Goal: Transaction & Acquisition: Purchase product/service

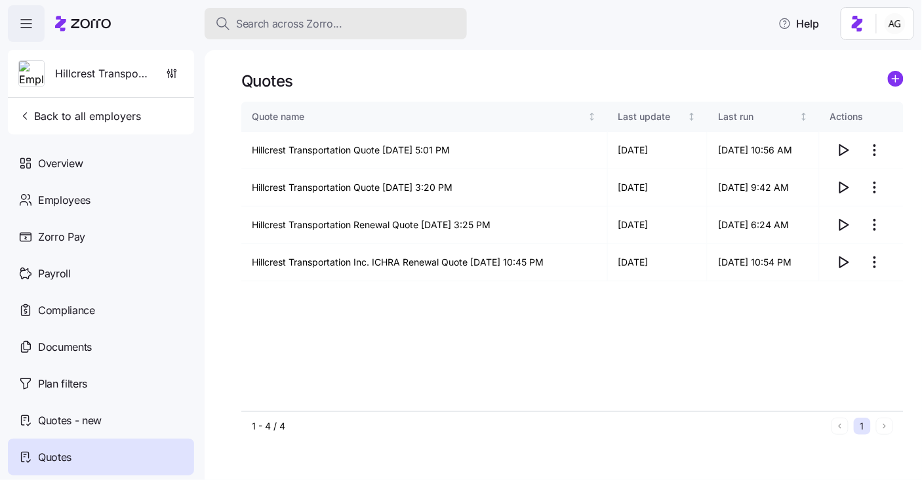
click at [300, 22] on span "Search across Zorro..." at bounding box center [289, 24] width 106 height 16
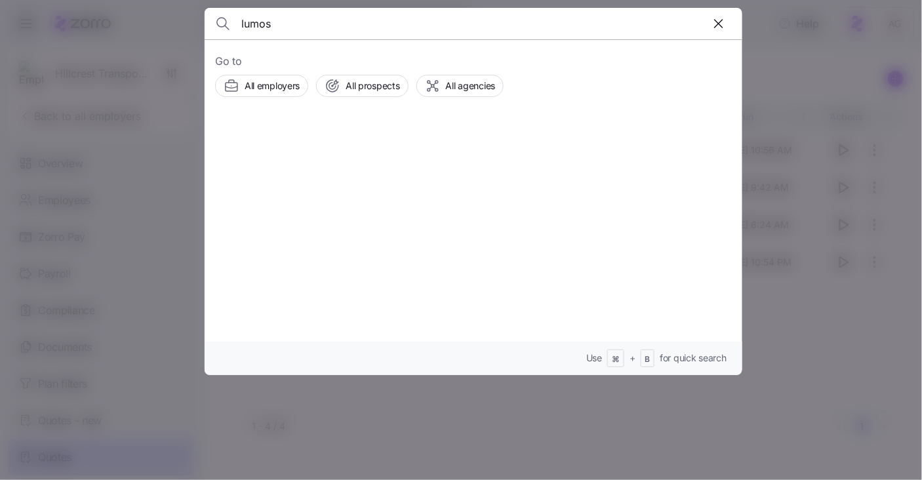
type input "lumos"
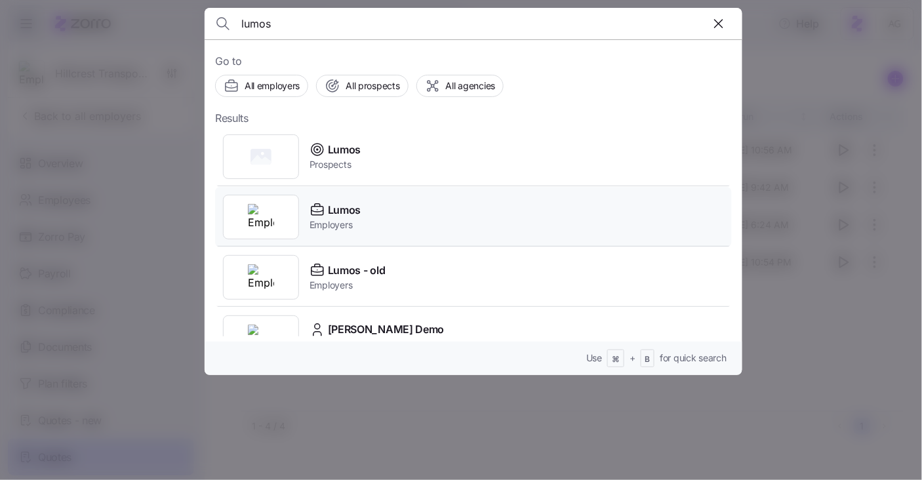
click at [345, 213] on span "Lumos" at bounding box center [344, 210] width 33 height 16
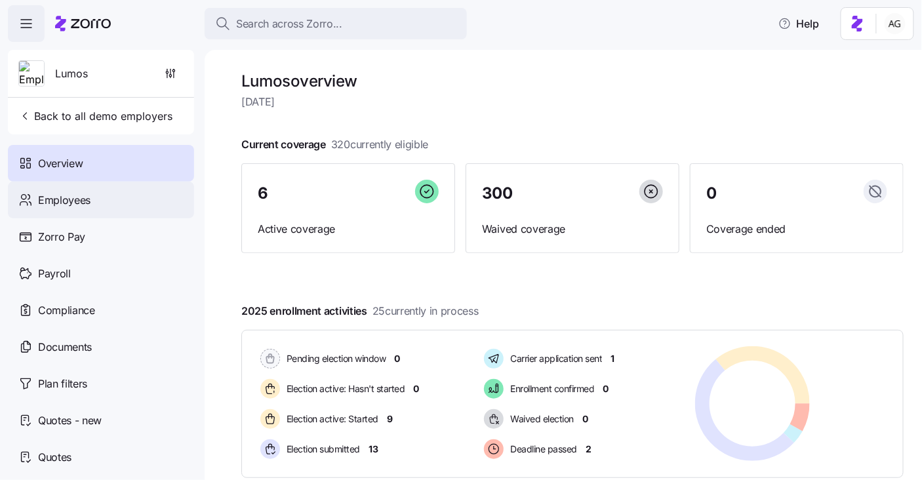
click at [109, 193] on div "Employees" at bounding box center [101, 200] width 186 height 37
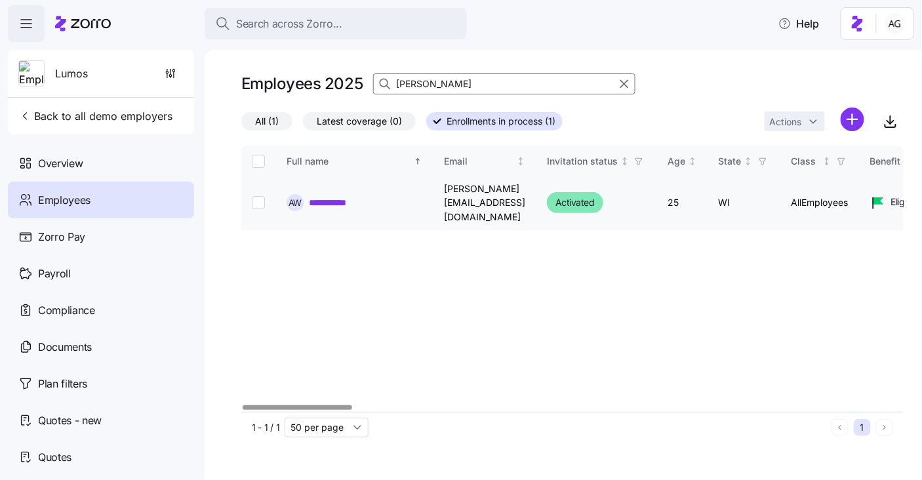
click at [346, 196] on link "**********" at bounding box center [336, 202] width 54 height 13
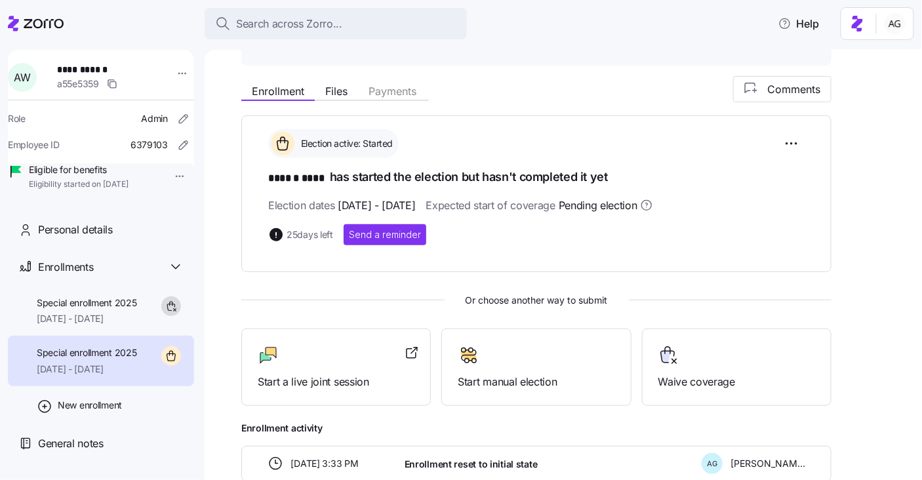
scroll to position [127, 0]
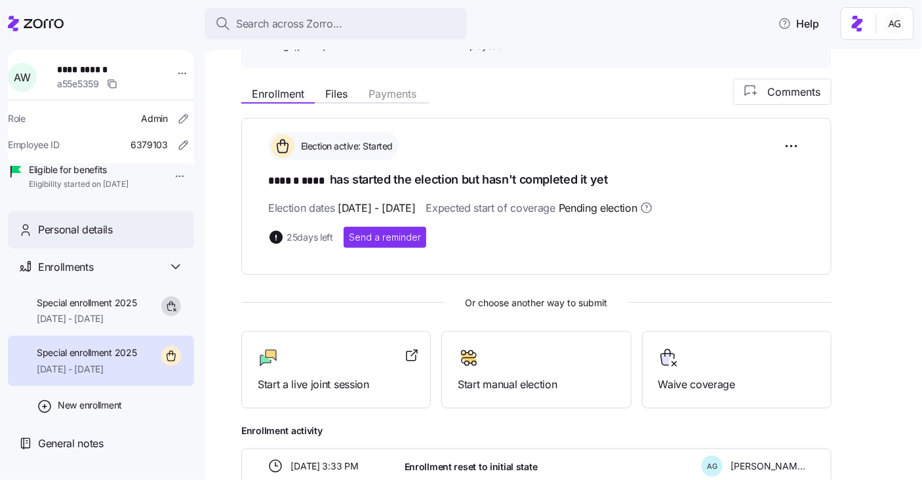
click at [119, 238] on div "Personal details" at bounding box center [111, 230] width 146 height 16
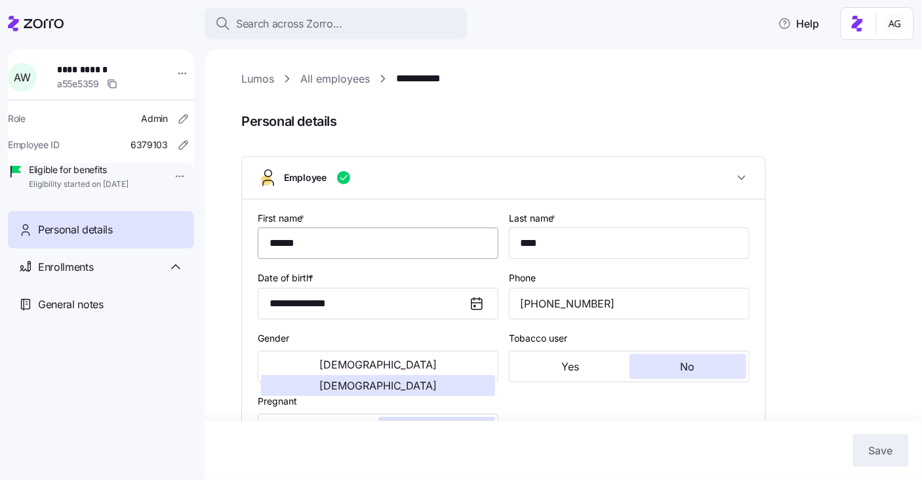
type input "AllEmployees"
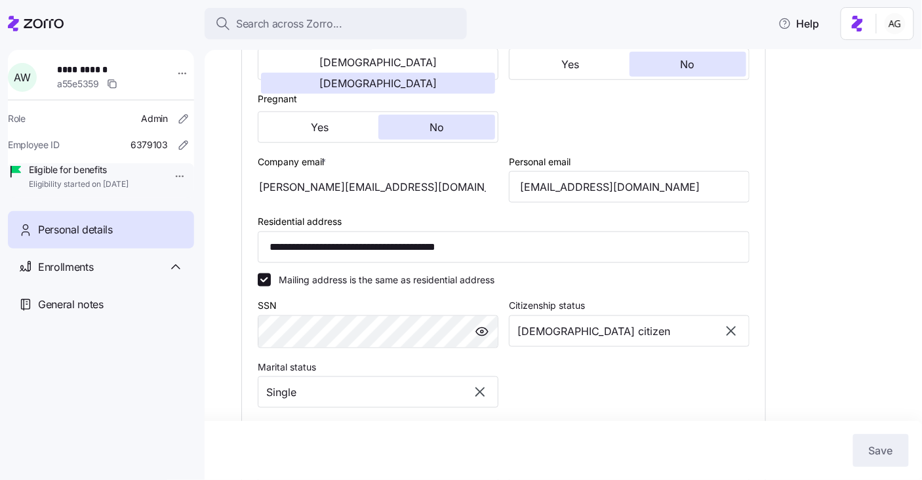
scroll to position [342, 0]
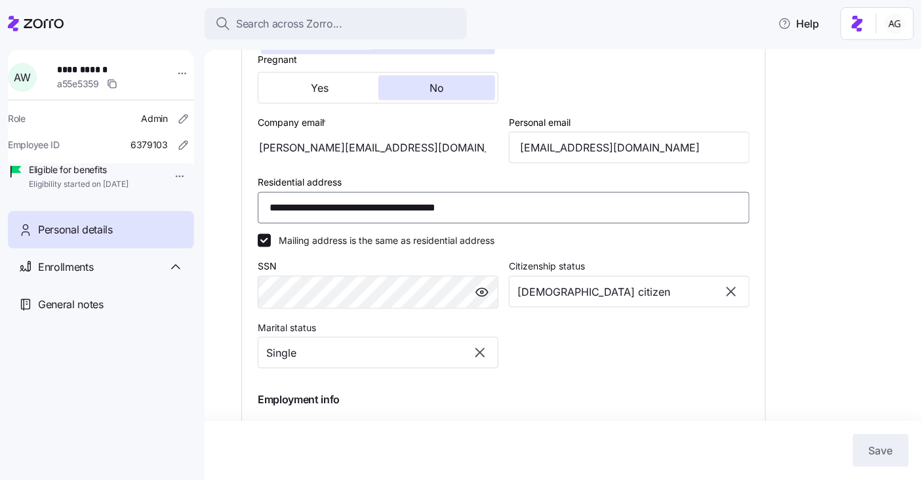
click at [422, 211] on input "**********" at bounding box center [504, 207] width 492 height 31
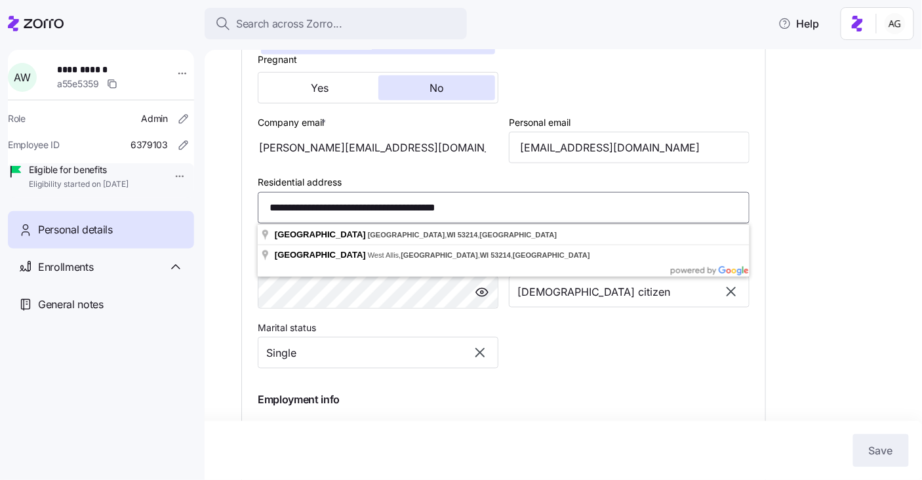
drag, startPoint x: 511, startPoint y: 207, endPoint x: 278, endPoint y: 205, distance: 232.8
click at [278, 205] on input "**********" at bounding box center [504, 207] width 492 height 31
type input "*"
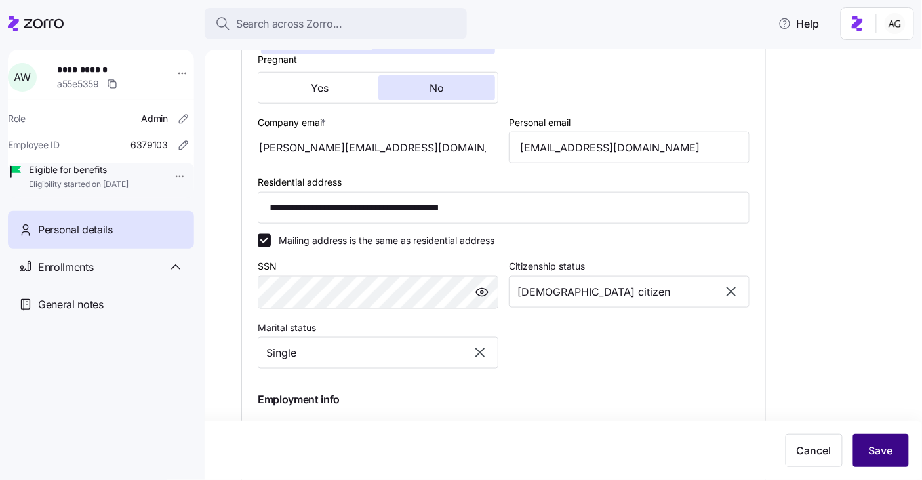
click at [884, 450] on span "Save" at bounding box center [881, 451] width 24 height 16
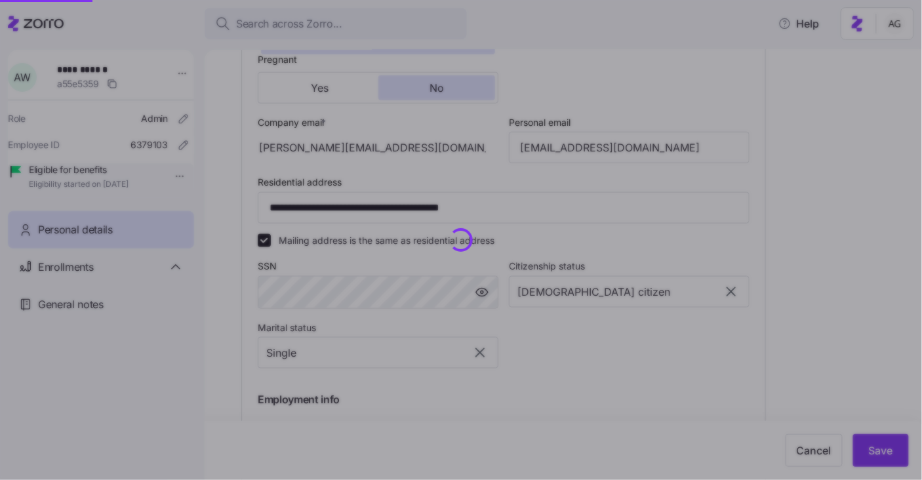
type input "**********"
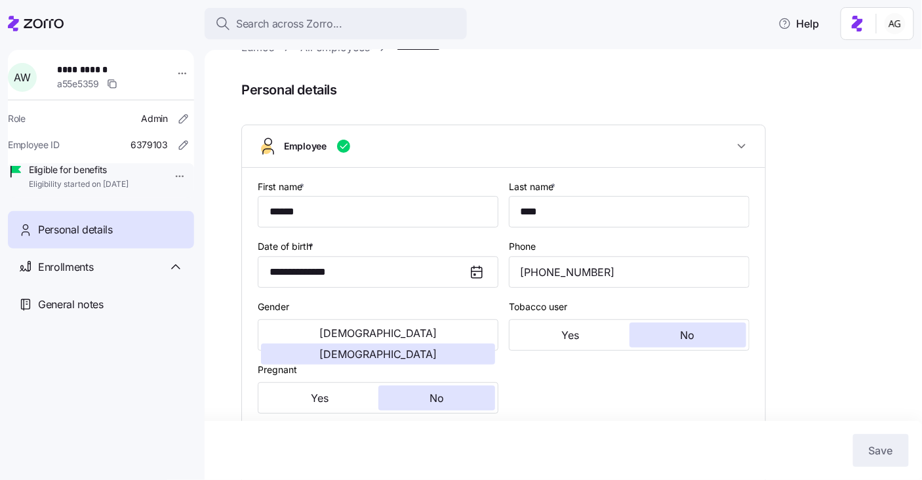
scroll to position [0, 0]
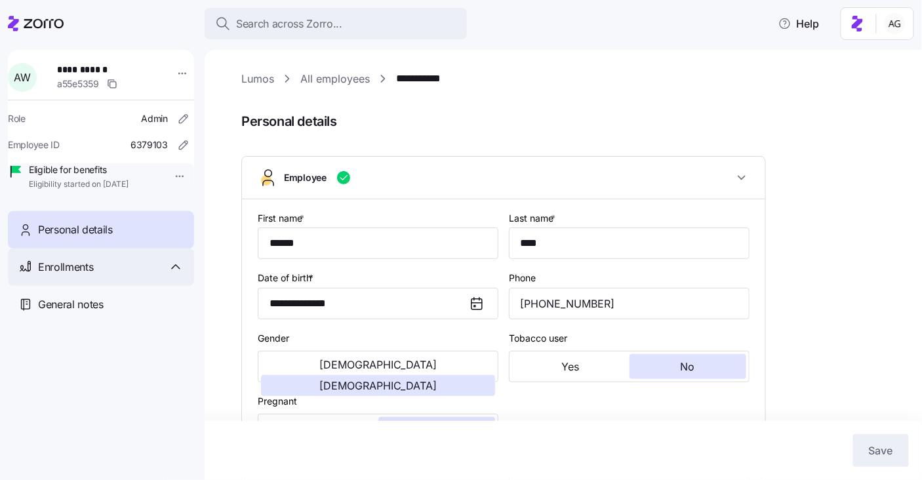
click at [108, 275] on div "Enrollments" at bounding box center [111, 267] width 146 height 16
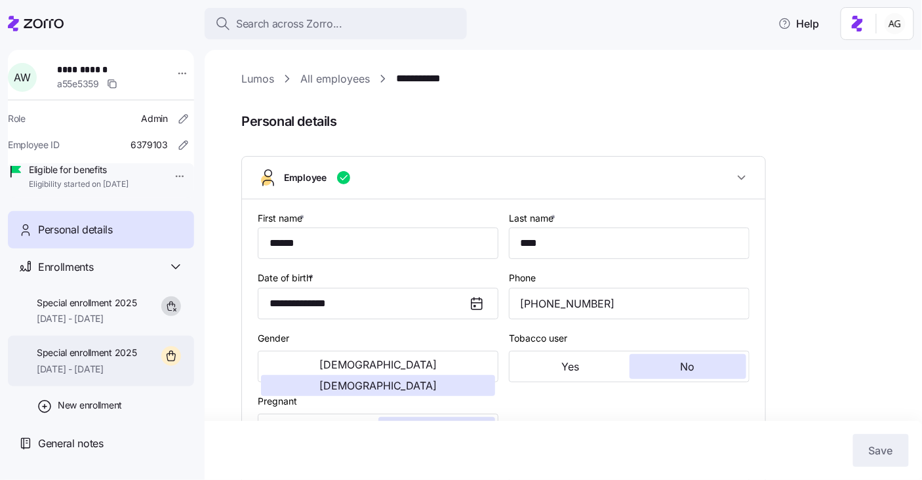
click at [111, 359] on span "Special enrollment 2025" at bounding box center [87, 352] width 100 height 13
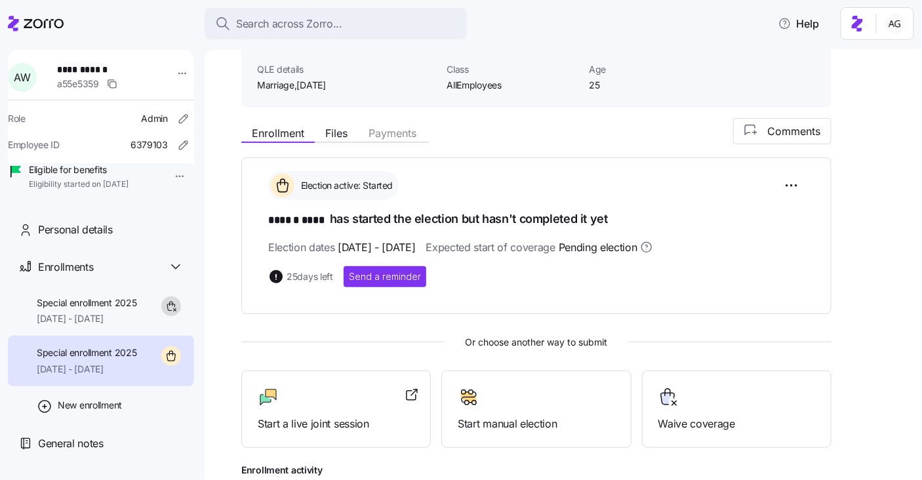
scroll to position [105, 0]
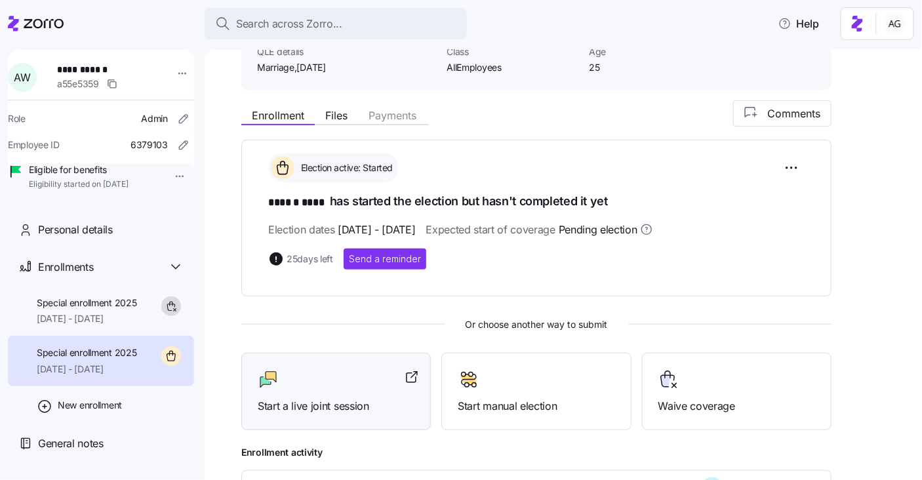
click at [305, 393] on div "Start a live joint session" at bounding box center [336, 391] width 157 height 45
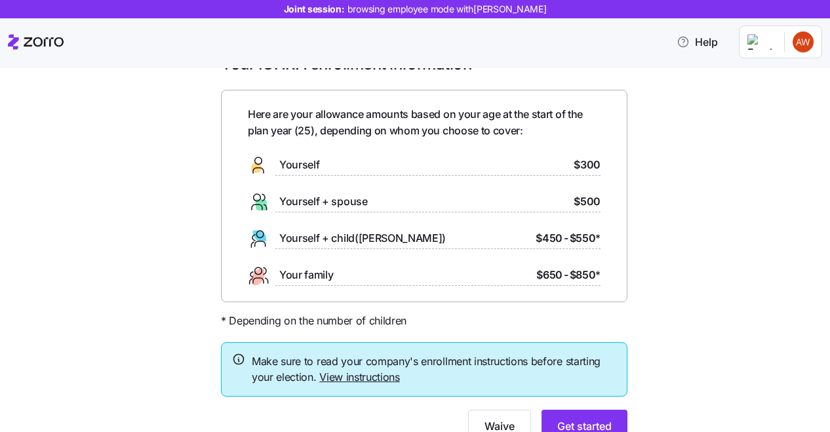
scroll to position [41, 0]
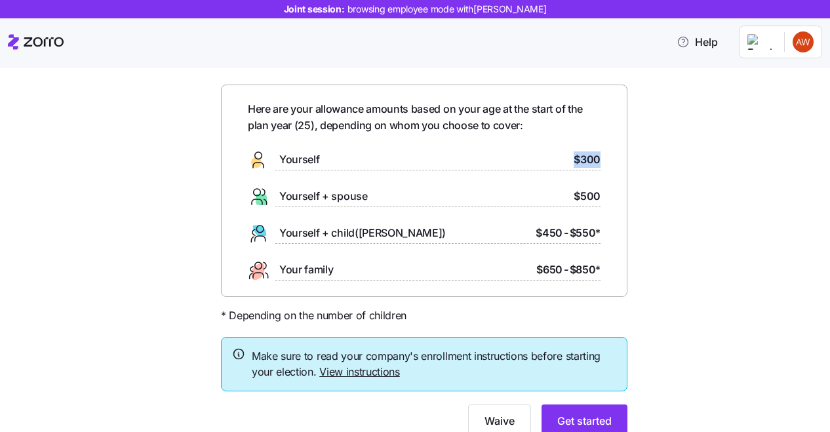
drag, startPoint x: 599, startPoint y: 159, endPoint x: 573, endPoint y: 163, distance: 26.4
click at [573, 163] on div "Yourself $300" at bounding box center [424, 159] width 353 height 21
drag, startPoint x: 542, startPoint y: 231, endPoint x: 593, endPoint y: 229, distance: 51.8
click at [593, 229] on div "$450 - $550 *" at bounding box center [568, 233] width 65 height 16
drag, startPoint x: 540, startPoint y: 265, endPoint x: 593, endPoint y: 264, distance: 53.1
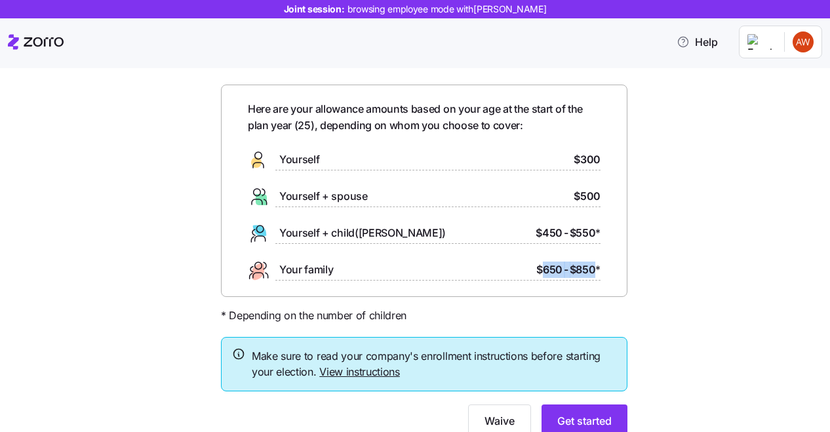
click at [593, 264] on div "$650 - $850 *" at bounding box center [568, 270] width 64 height 16
click at [556, 231] on span "$450" at bounding box center [549, 233] width 27 height 16
drag, startPoint x: 537, startPoint y: 267, endPoint x: 597, endPoint y: 264, distance: 60.4
click at [597, 264] on div "$650 - $850 *" at bounding box center [568, 270] width 64 height 16
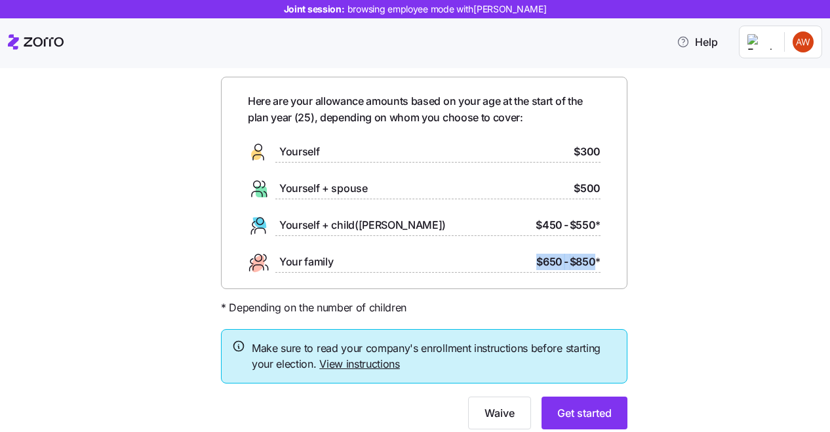
scroll to position [52, 0]
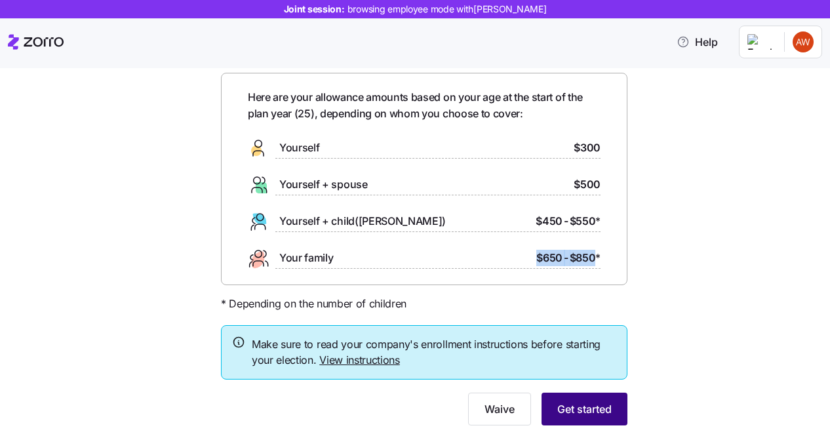
click at [582, 405] on span "Get started" at bounding box center [584, 409] width 54 height 16
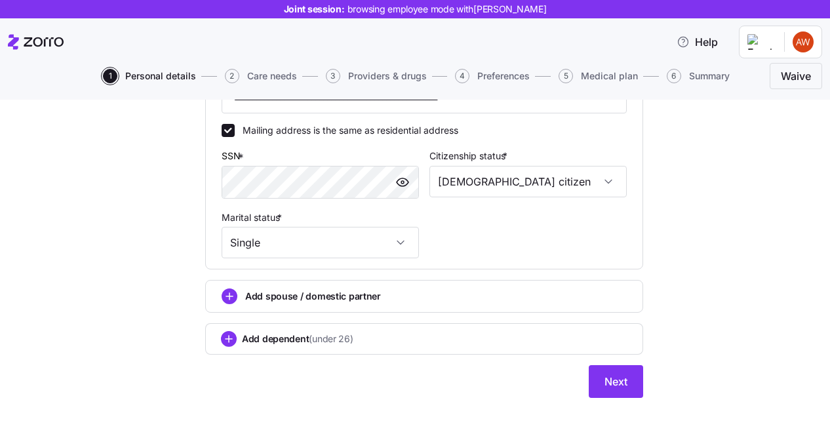
scroll to position [483, 0]
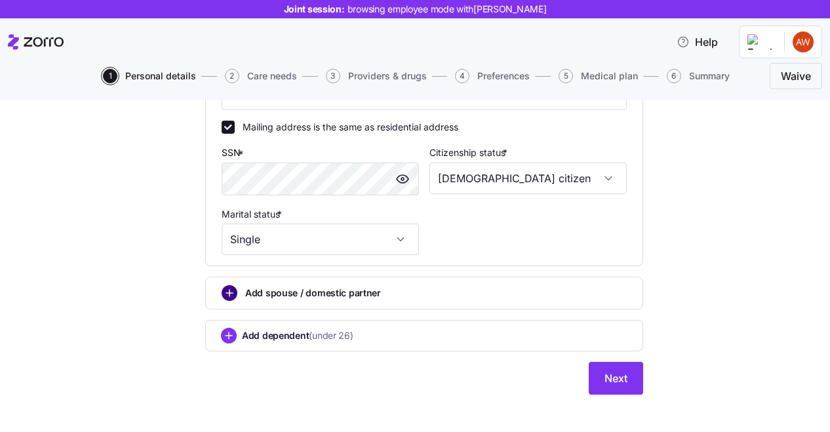
click at [233, 298] on circle "add icon" at bounding box center [229, 293] width 14 height 14
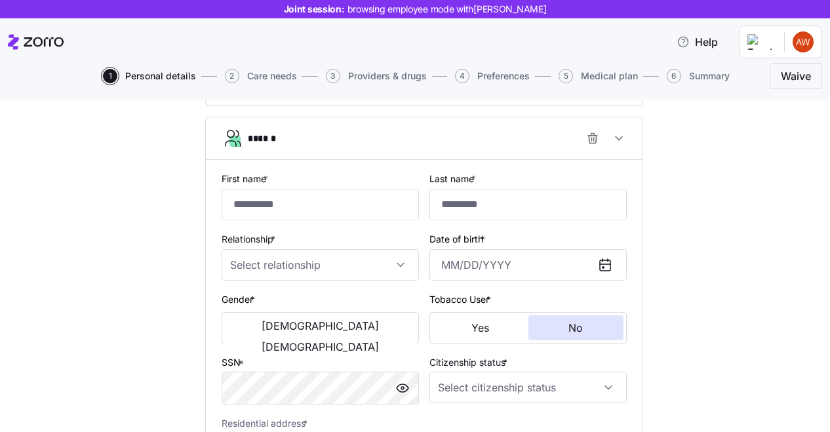
scroll to position [637, 0]
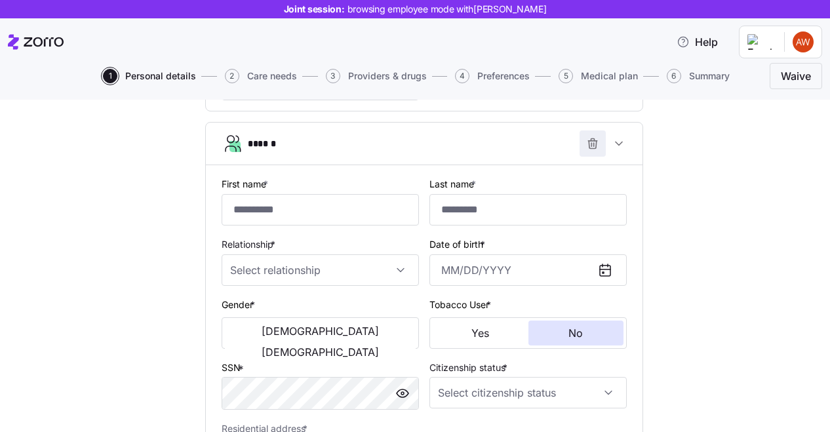
click at [587, 144] on icon "button" at bounding box center [592, 143] width 13 height 13
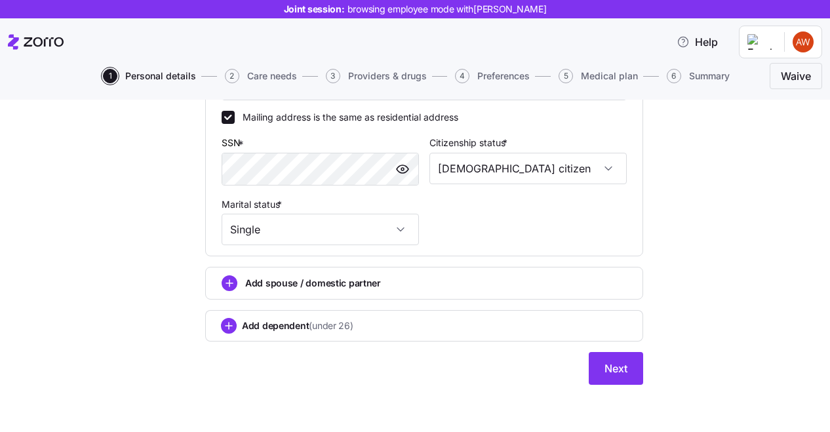
scroll to position [495, 0]
click at [612, 378] on button "Next" at bounding box center [616, 368] width 54 height 33
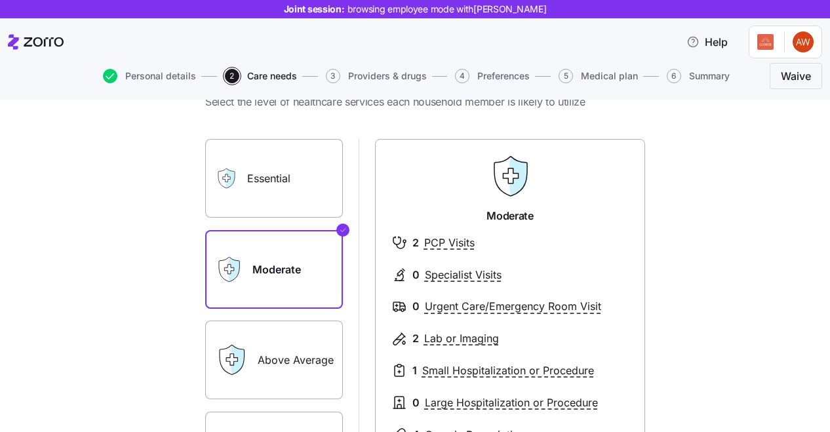
scroll to position [20, 0]
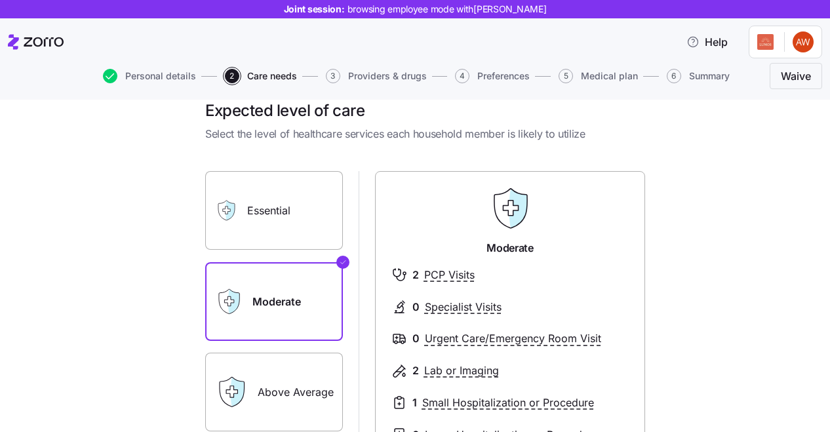
click at [273, 188] on label "Essential" at bounding box center [274, 210] width 138 height 79
click at [0, 0] on input "Essential" at bounding box center [0, 0] width 0 height 0
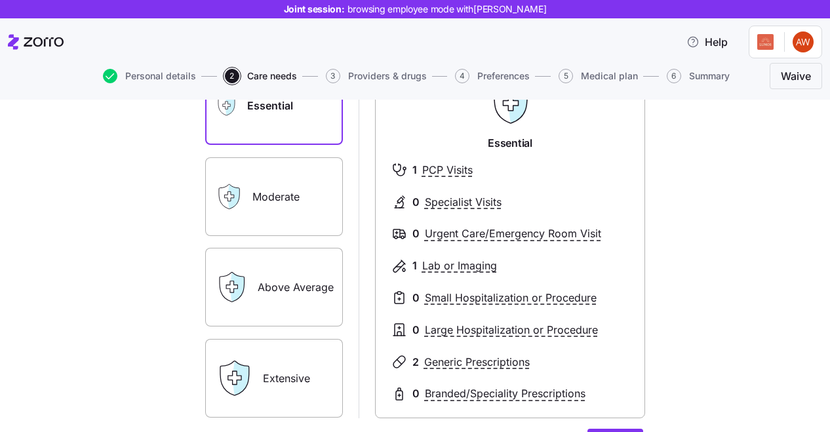
scroll to position [94, 0]
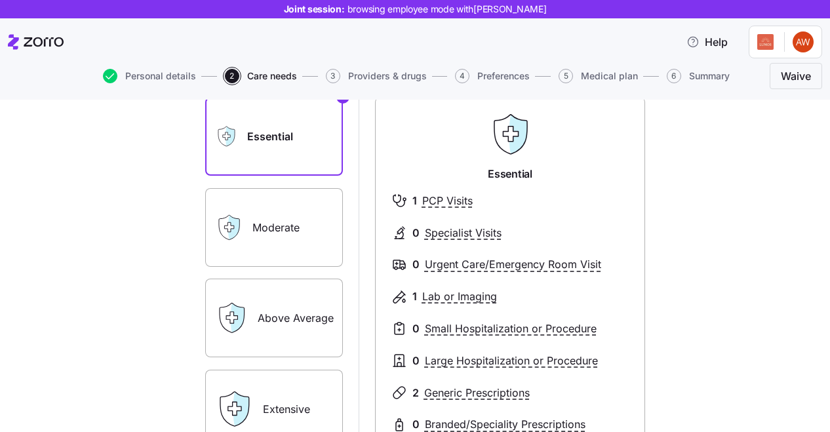
click at [294, 231] on label "Moderate" at bounding box center [274, 227] width 138 height 79
click at [0, 0] on input "Moderate" at bounding box center [0, 0] width 0 height 0
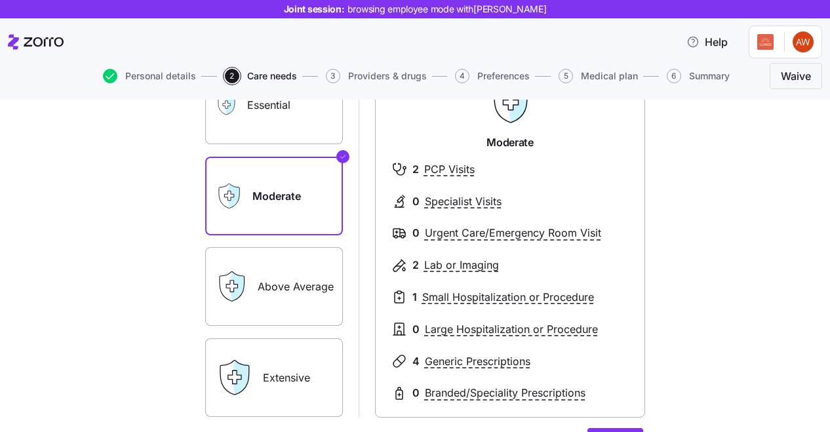
scroll to position [184, 0]
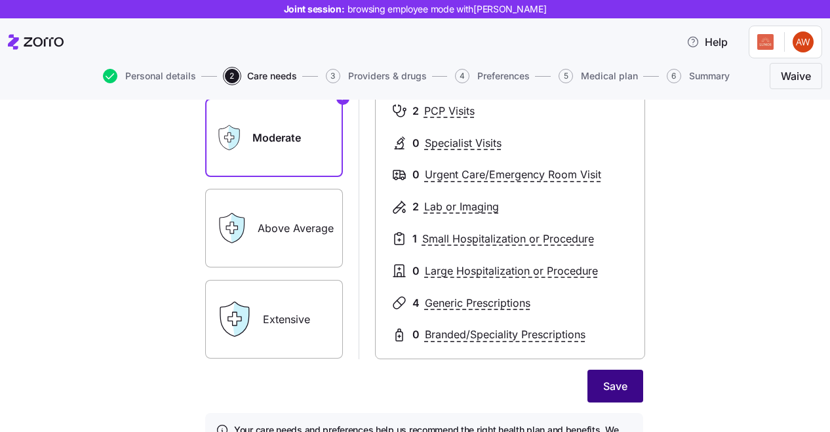
click at [625, 378] on button "Save" at bounding box center [615, 386] width 56 height 33
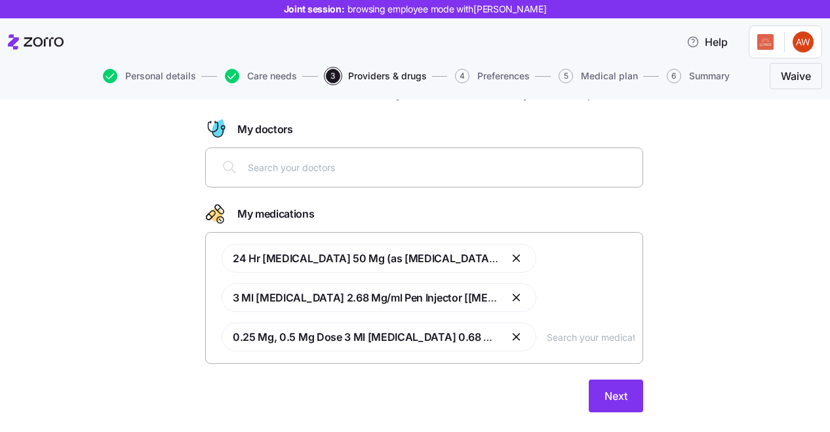
scroll to position [62, 0]
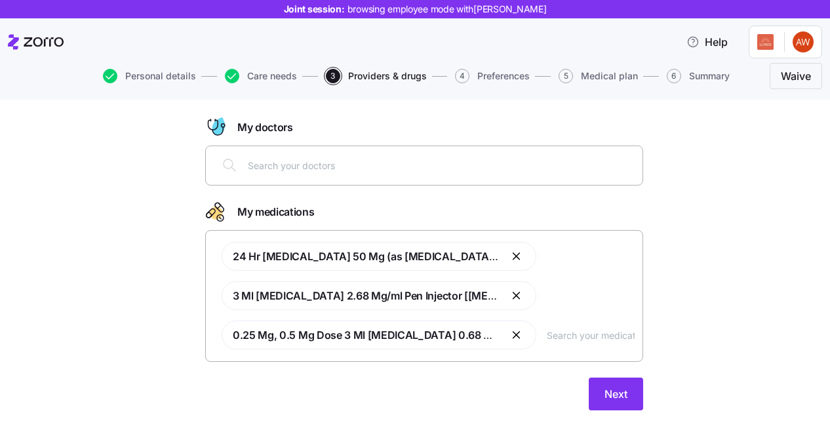
click at [466, 169] on input "text" at bounding box center [441, 165] width 387 height 14
type input "[PERSON_NAME]"
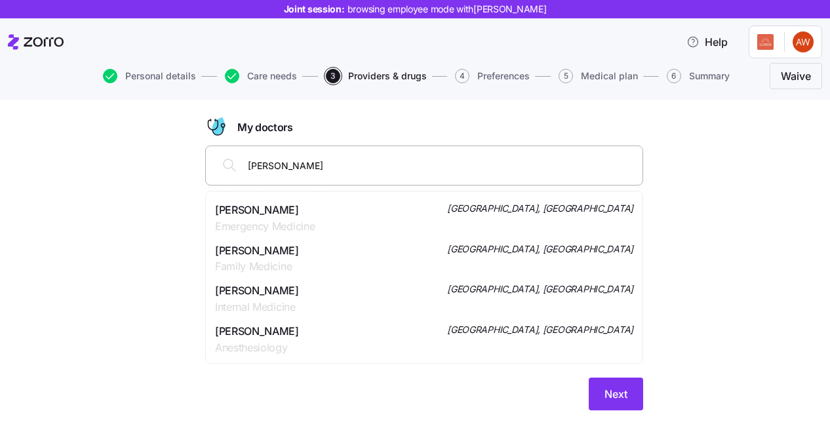
scroll to position [199, 0]
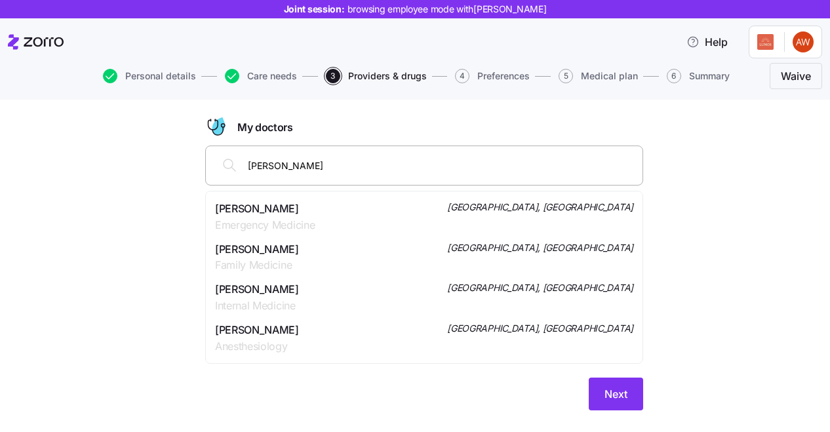
click at [360, 254] on div "[PERSON_NAME] Family Medicine [GEOGRAPHIC_DATA], [GEOGRAPHIC_DATA]" at bounding box center [424, 257] width 418 height 33
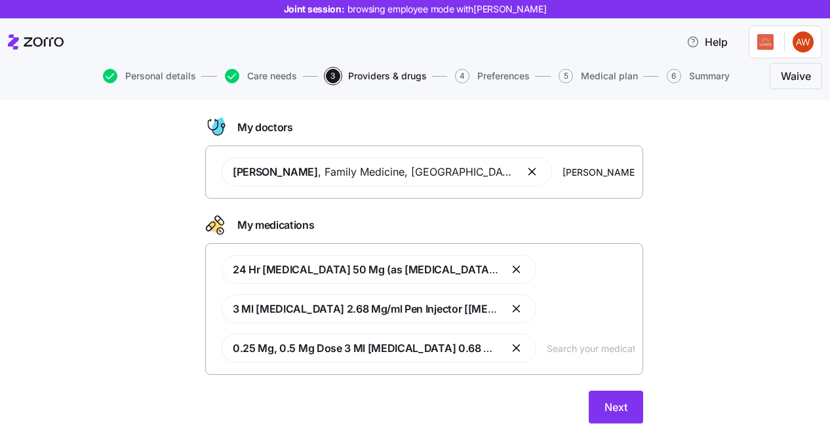
scroll to position [0, 0]
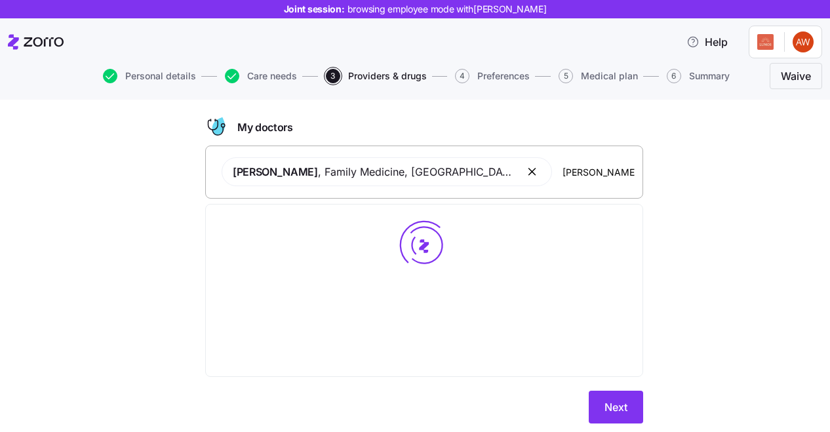
type input "[PERSON_NAME]"
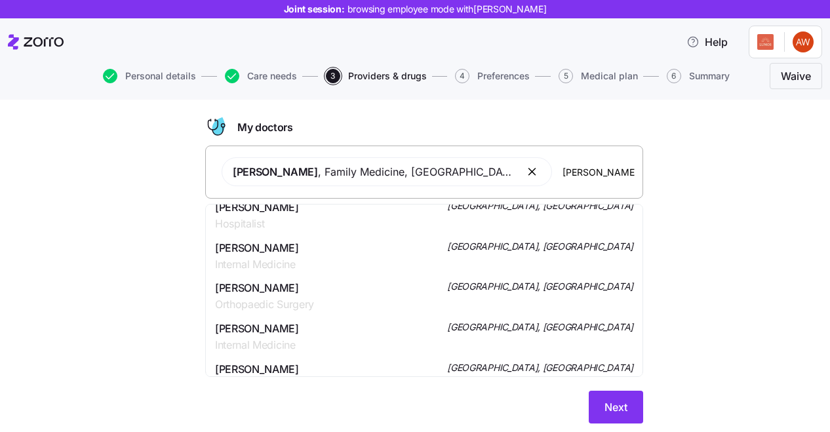
scroll to position [100, 0]
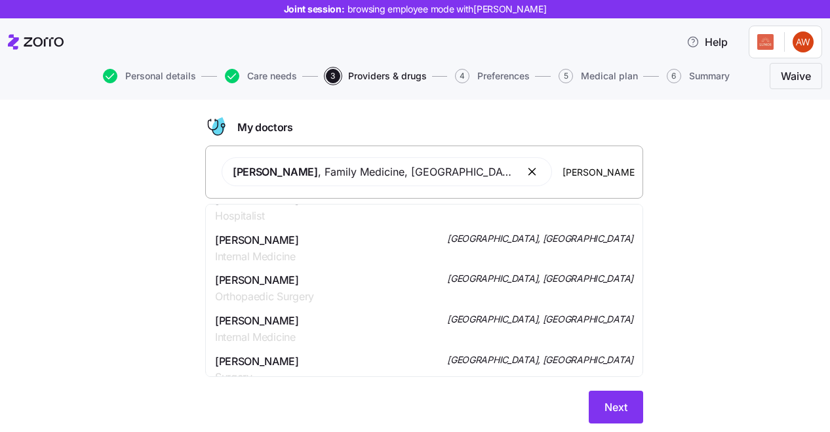
click at [428, 251] on div "[PERSON_NAME] Internal Medicine [GEOGRAPHIC_DATA], [GEOGRAPHIC_DATA]" at bounding box center [424, 248] width 418 height 33
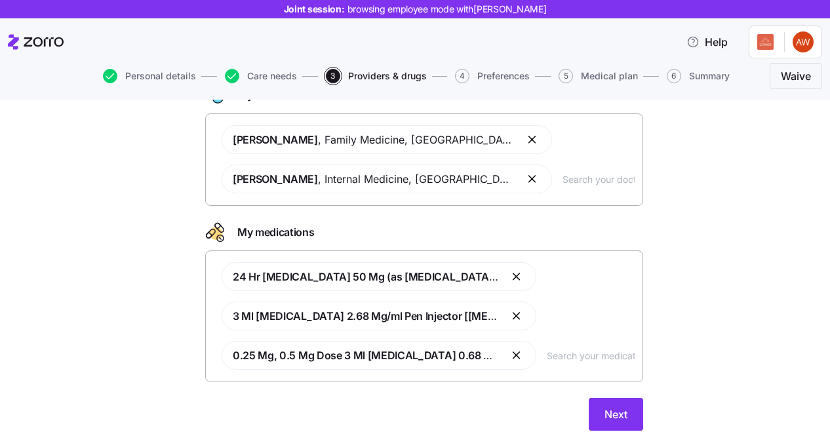
scroll to position [105, 0]
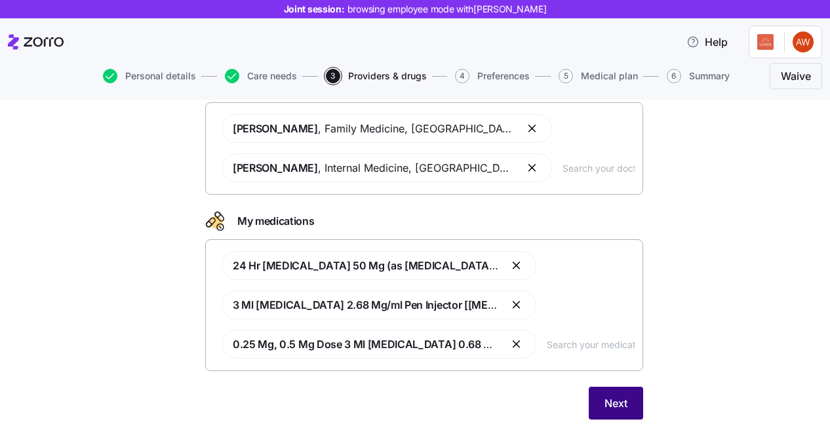
click at [607, 403] on span "Next" at bounding box center [616, 403] width 23 height 16
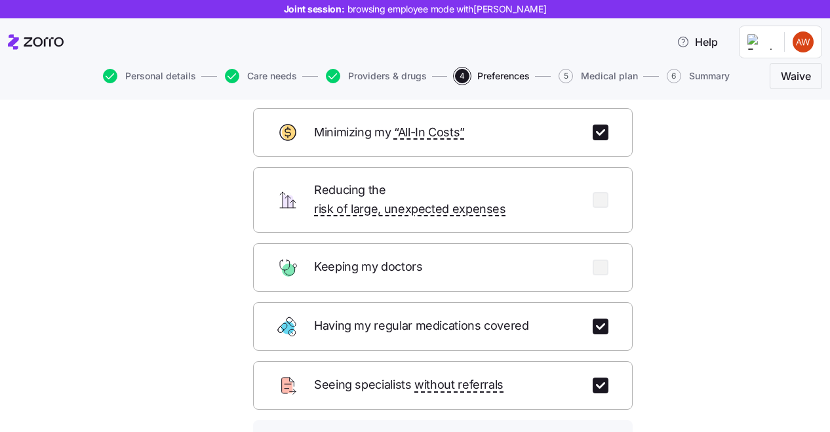
scroll to position [58, 0]
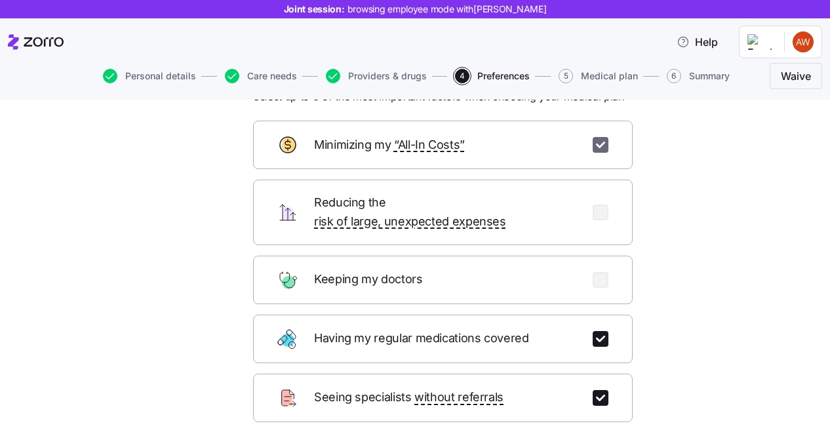
click at [598, 149] on input "checkbox" at bounding box center [601, 145] width 16 height 16
checkbox input "false"
click at [603, 272] on input "checkbox" at bounding box center [601, 280] width 16 height 16
checkbox input "true"
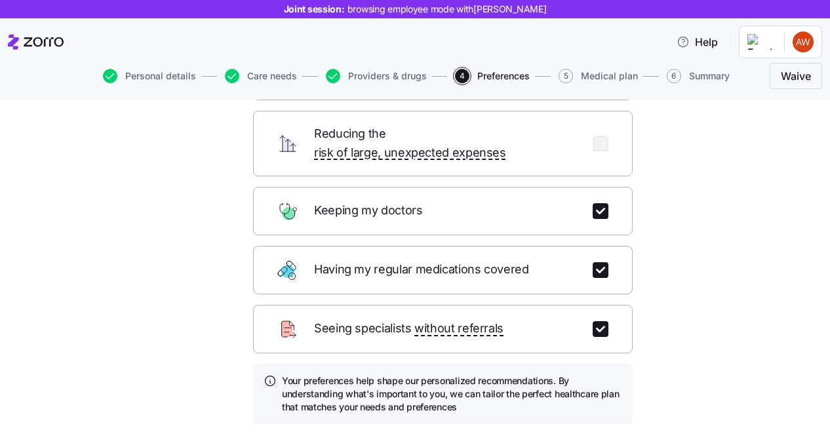
scroll to position [174, 0]
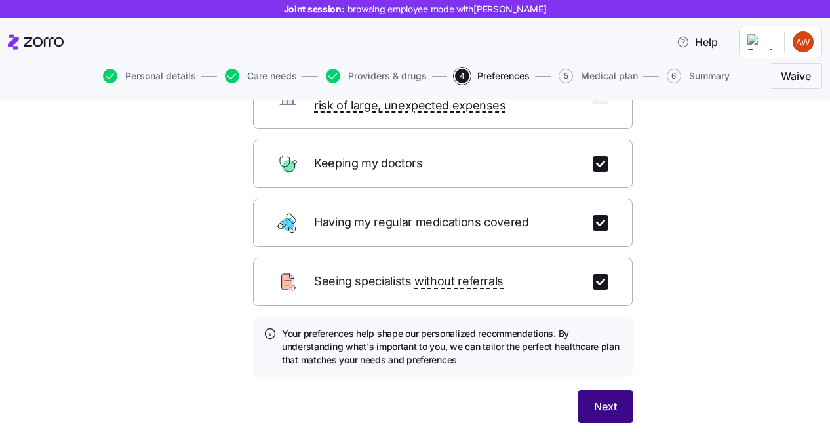
click at [620, 390] on button "Next" at bounding box center [605, 406] width 54 height 33
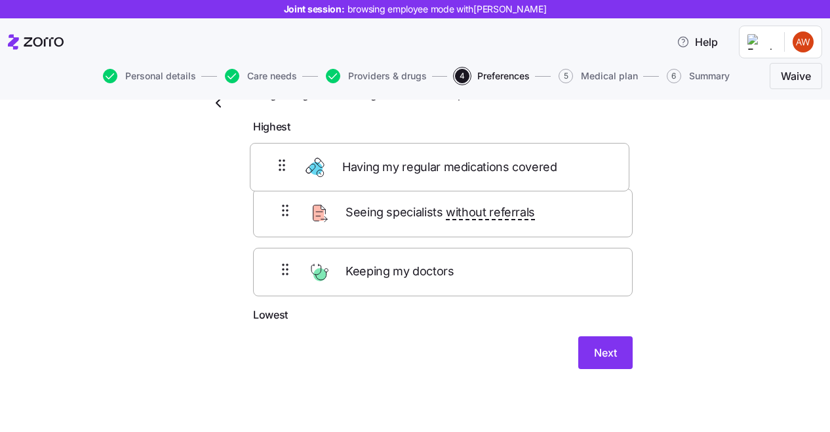
drag, startPoint x: 482, startPoint y: 175, endPoint x: 478, endPoint y: 194, distance: 19.4
click at [478, 194] on div "Having my regular medications covered Seeing specialists without referrals Keep…" at bounding box center [443, 223] width 380 height 167
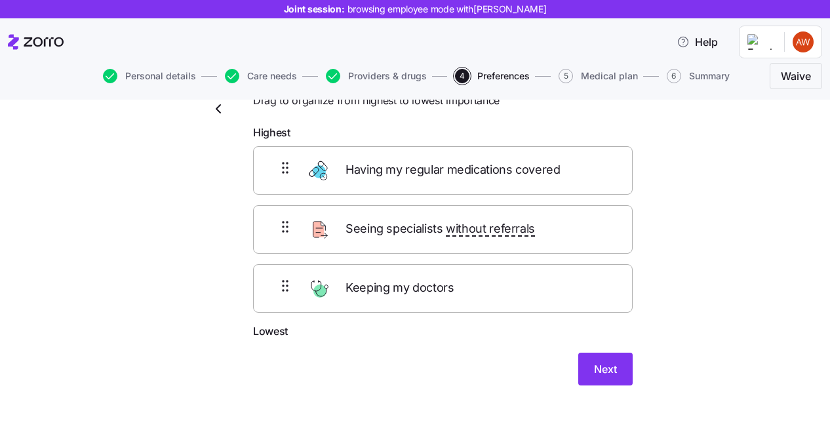
scroll to position [52, 0]
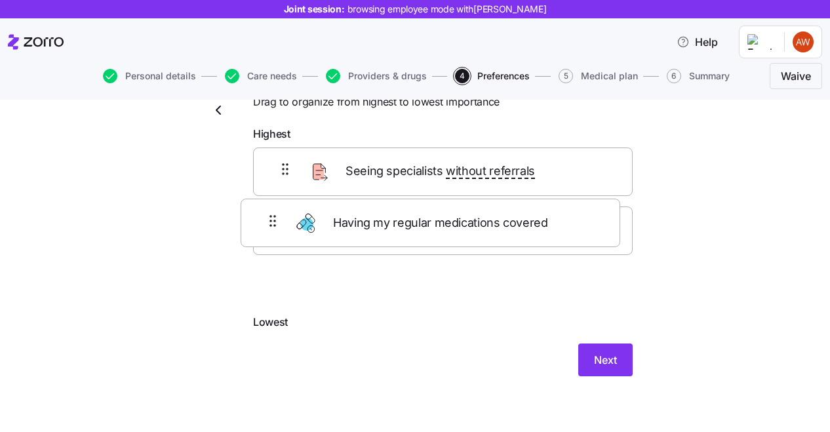
drag, startPoint x: 483, startPoint y: 183, endPoint x: 470, endPoint y: 247, distance: 65.5
click at [470, 247] on div "Having my regular medications covered Seeing specialists without referrals Keep…" at bounding box center [443, 231] width 380 height 167
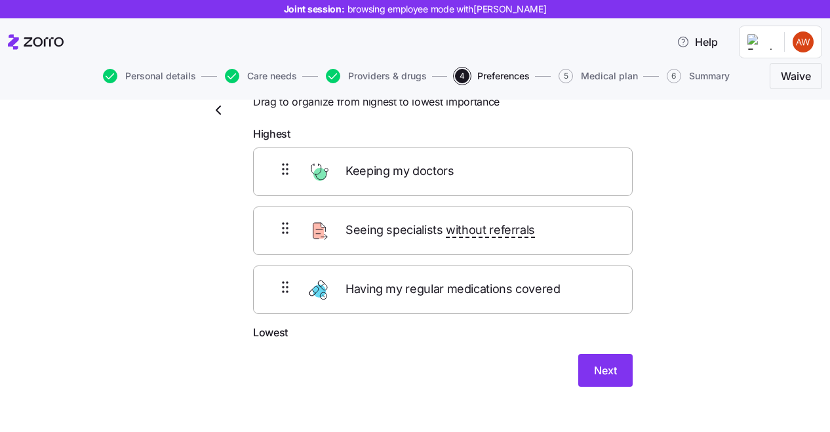
click at [444, 264] on div "Keeping my doctors Seeing specialists without referrals Having my regular medic…" at bounding box center [443, 231] width 380 height 167
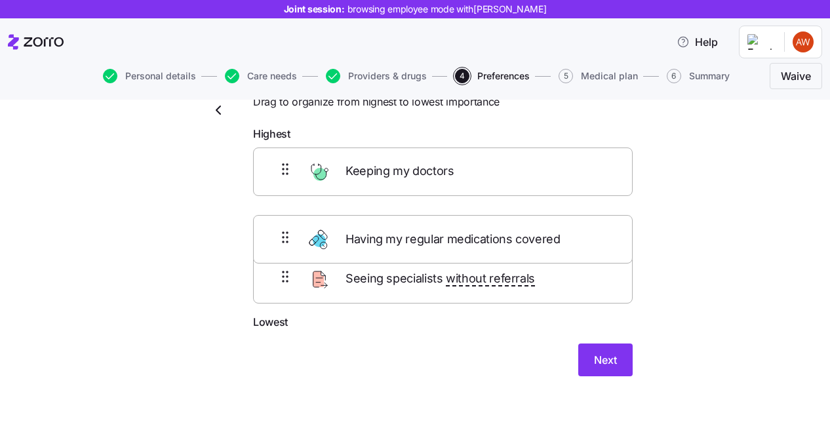
drag, startPoint x: 441, startPoint y: 297, endPoint x: 443, endPoint y: 223, distance: 74.1
click at [443, 222] on div "Keeping my doctors Seeing specialists without referrals Having my regular medic…" at bounding box center [443, 231] width 380 height 167
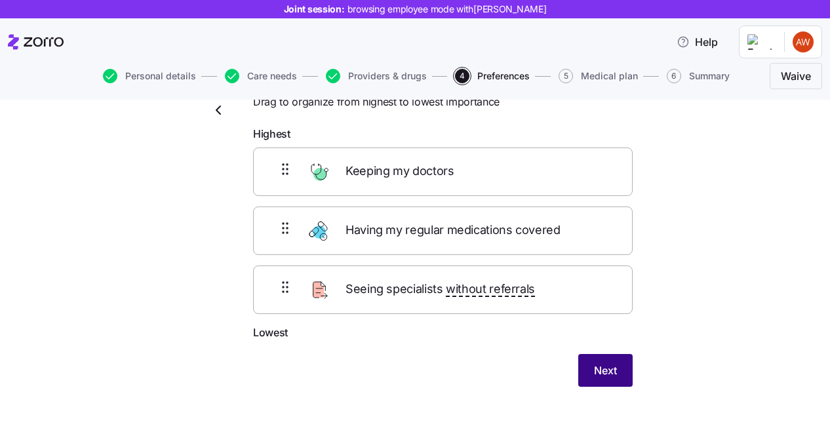
click at [609, 378] on button "Next" at bounding box center [605, 370] width 54 height 33
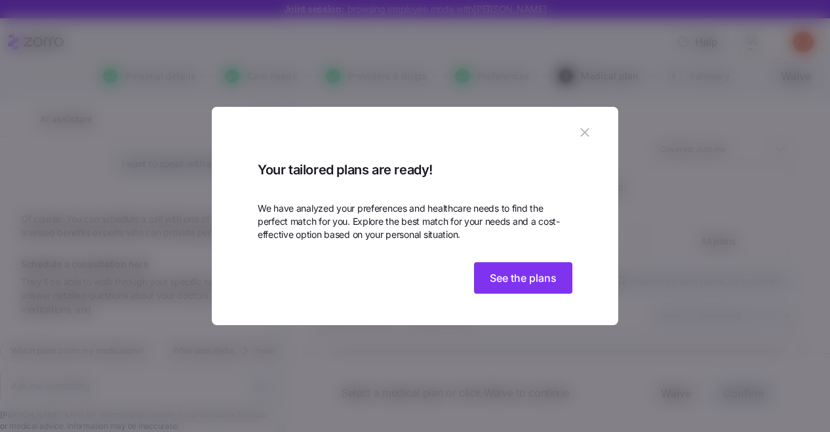
scroll to position [903, 0]
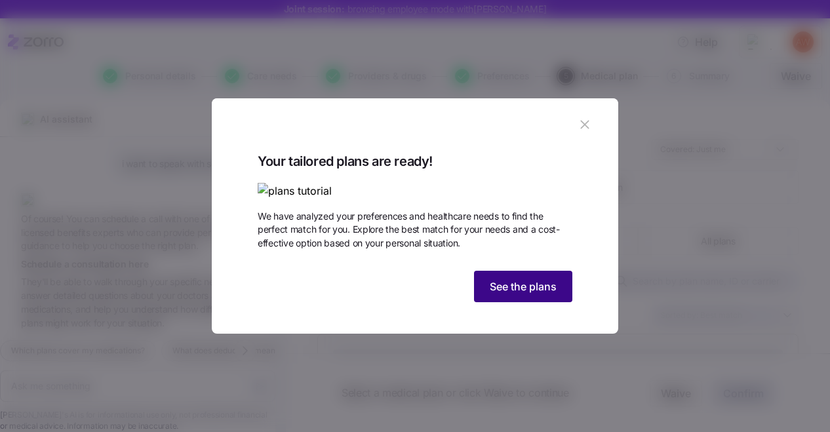
click at [517, 294] on span "See the plans" at bounding box center [523, 287] width 67 height 16
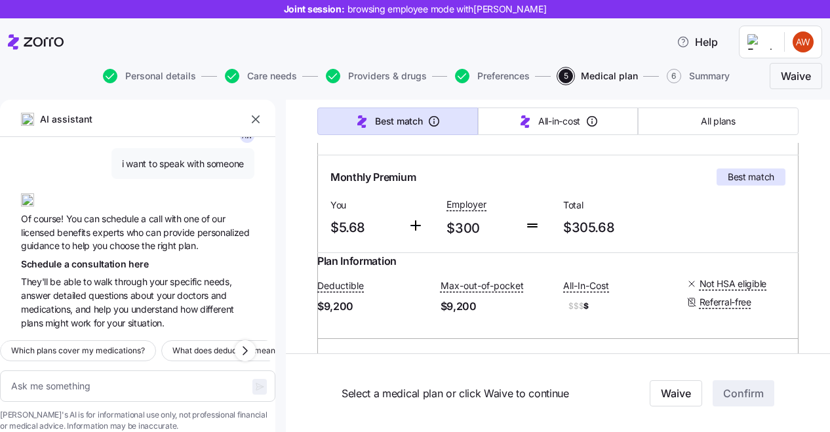
scroll to position [237, 0]
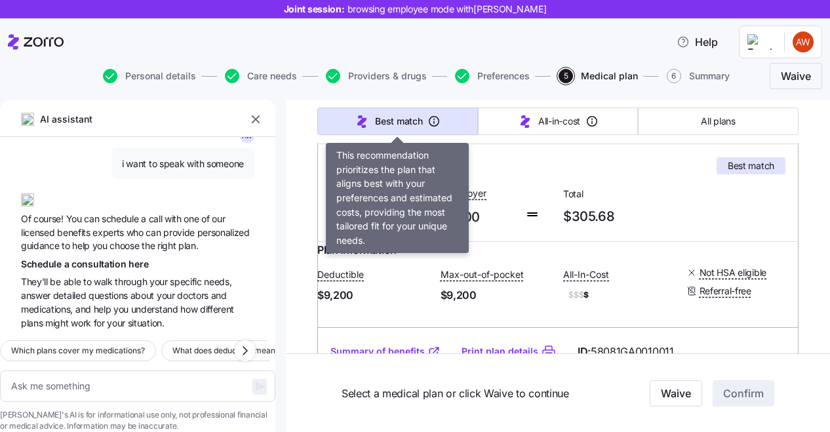
click at [401, 119] on span "Best match" at bounding box center [398, 121] width 47 height 13
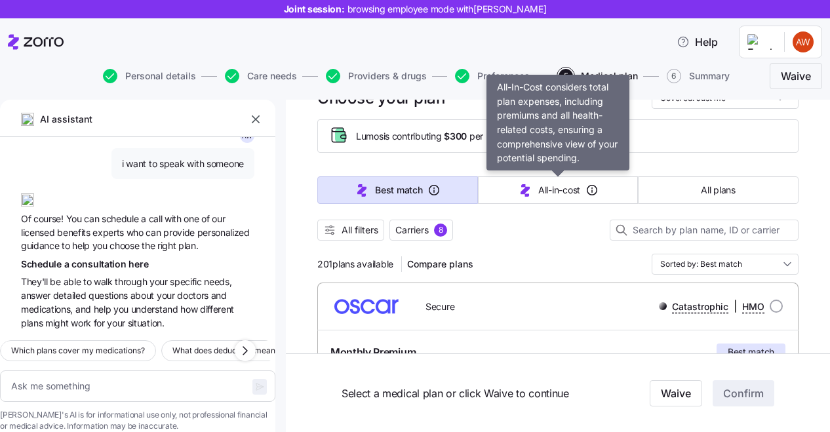
scroll to position [45, 0]
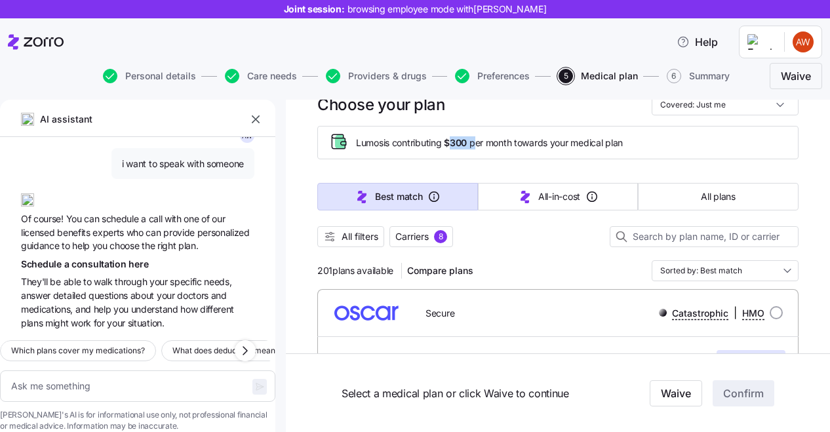
drag, startPoint x: 451, startPoint y: 141, endPoint x: 479, endPoint y: 142, distance: 27.5
click at [479, 142] on span "Lumos is contributing $300 per month towards your medical plan" at bounding box center [489, 142] width 267 height 13
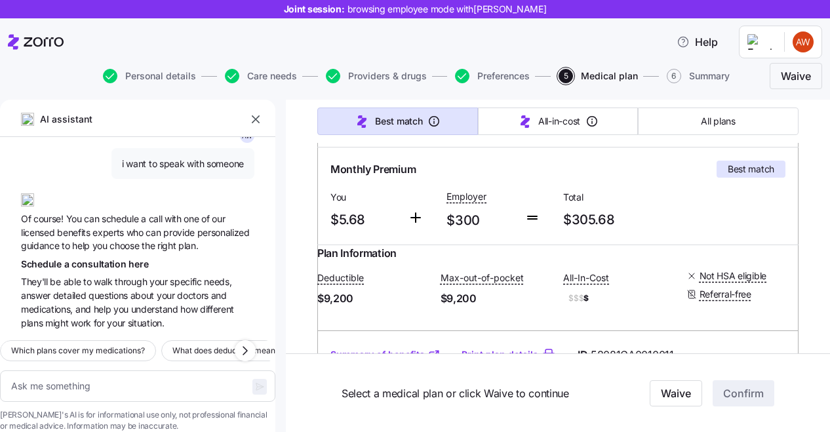
scroll to position [233, 0]
drag, startPoint x: 610, startPoint y: 219, endPoint x: 564, endPoint y: 226, distance: 46.4
click at [564, 226] on span "$305.68" at bounding box center [616, 221] width 106 height 22
click at [613, 223] on span "$305.68" at bounding box center [616, 221] width 106 height 22
drag, startPoint x: 624, startPoint y: 222, endPoint x: 570, endPoint y: 228, distance: 54.7
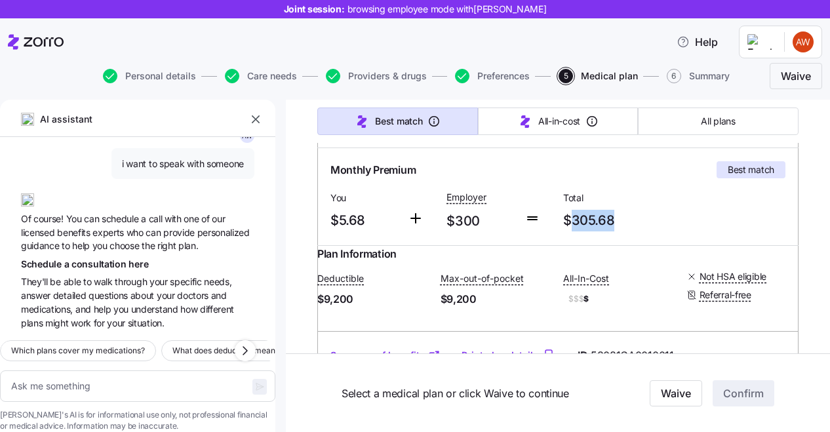
click at [570, 228] on span "$305.68" at bounding box center [616, 221] width 106 height 22
drag, startPoint x: 367, startPoint y: 220, endPoint x: 332, endPoint y: 220, distance: 34.8
click at [332, 220] on span "$5.68" at bounding box center [363, 221] width 67 height 22
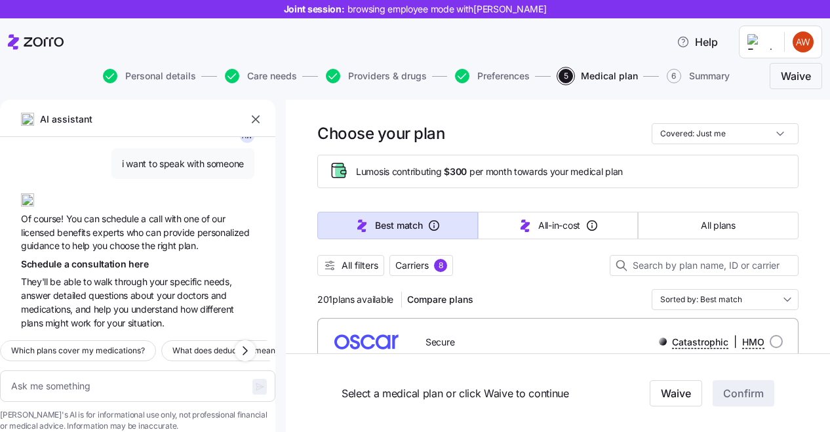
scroll to position [12, 0]
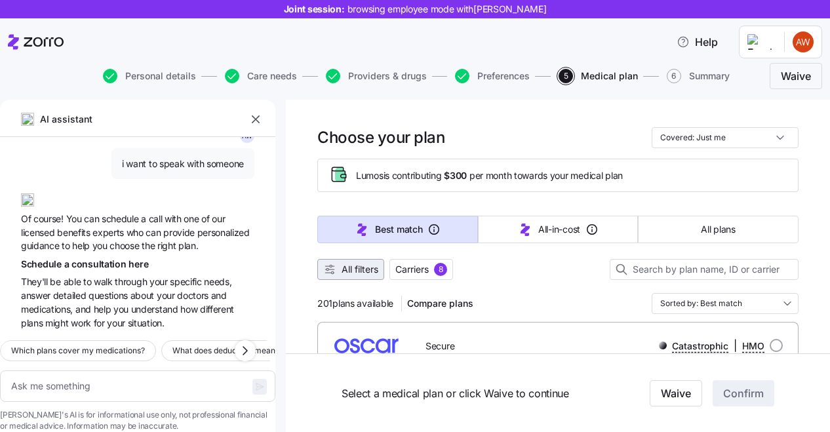
click at [360, 271] on span "All filters" at bounding box center [360, 269] width 37 height 13
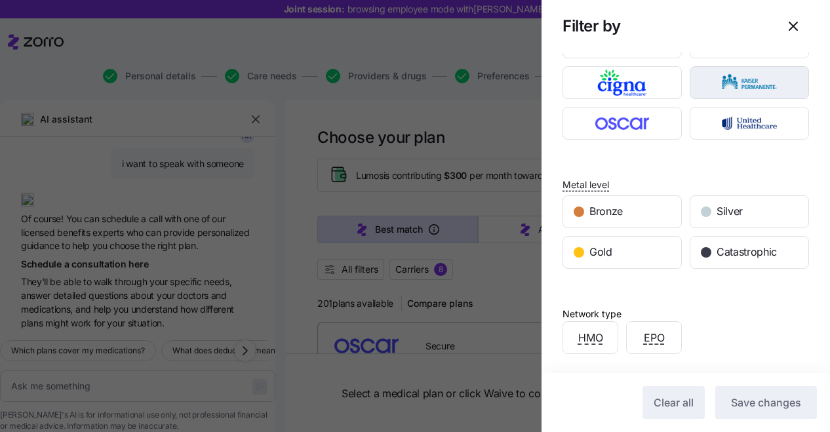
scroll to position [97, 0]
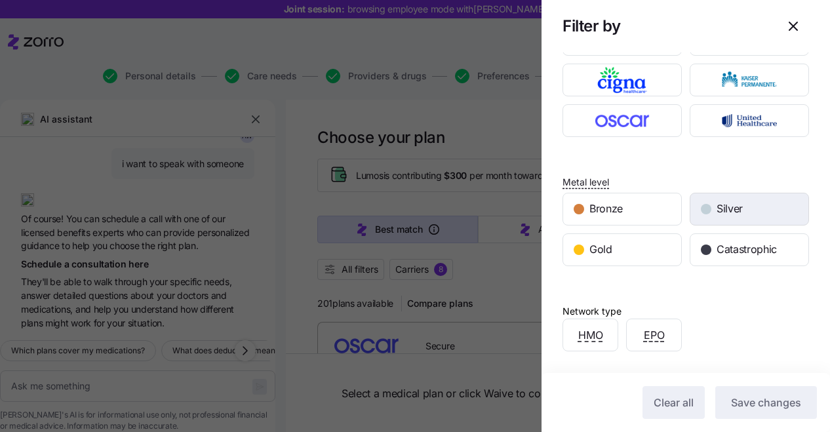
click at [725, 212] on span "Silver" at bounding box center [730, 209] width 26 height 16
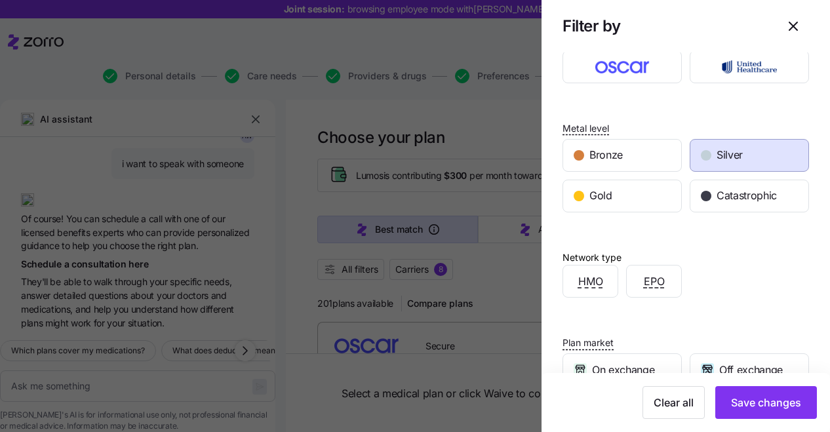
scroll to position [157, 0]
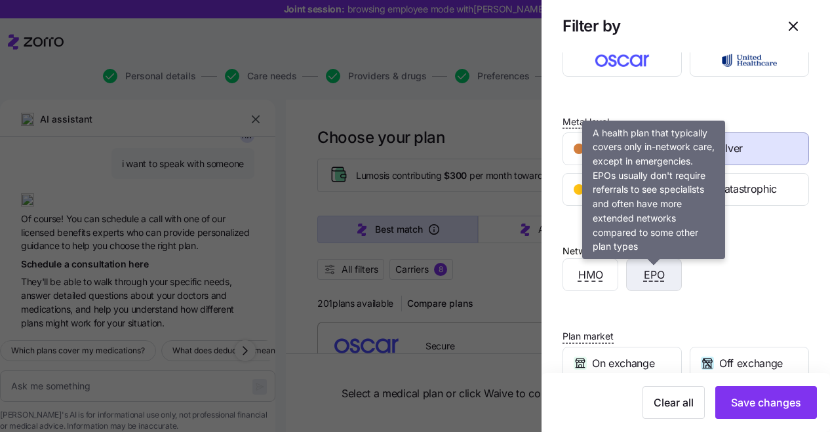
click at [650, 269] on span "EPO" at bounding box center [654, 275] width 21 height 16
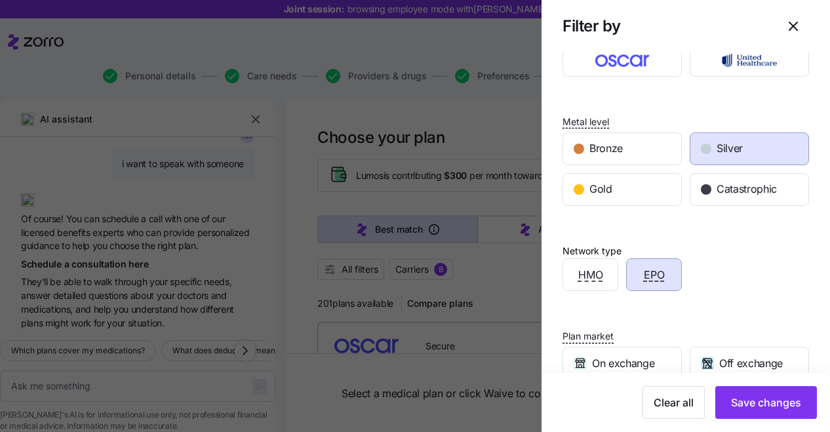
scroll to position [163, 0]
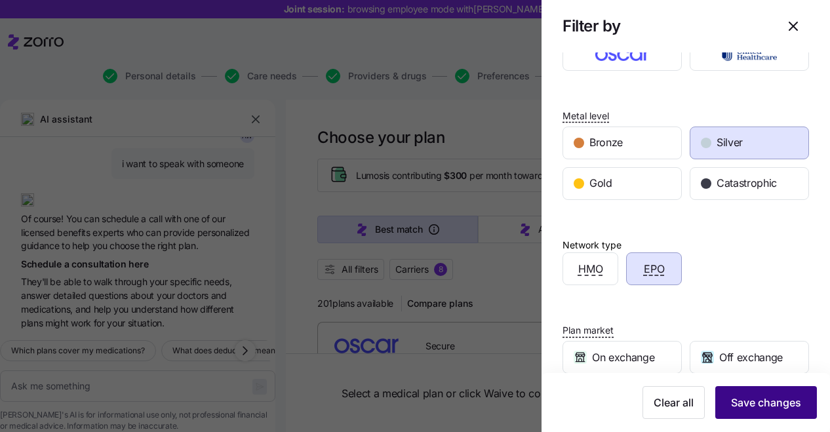
click at [745, 401] on span "Save changes" at bounding box center [766, 403] width 70 height 16
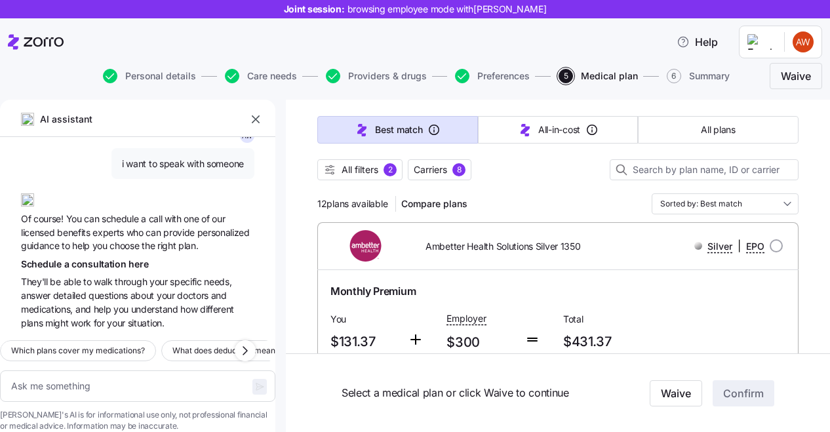
scroll to position [112, 0]
drag, startPoint x: 326, startPoint y: 203, endPoint x: 310, endPoint y: 203, distance: 15.7
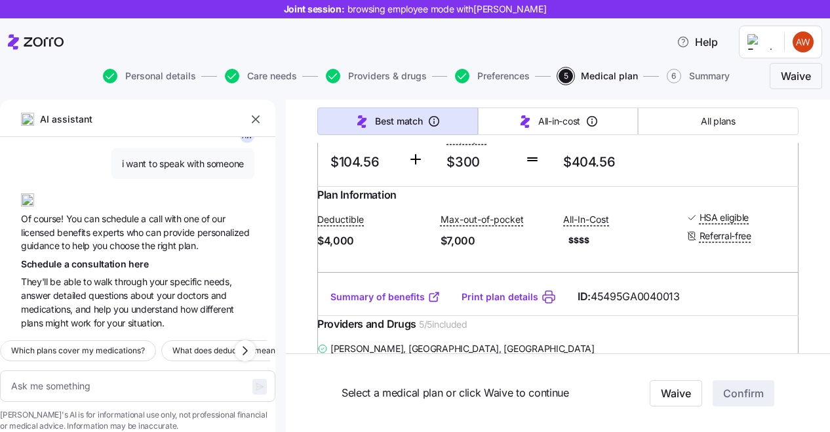
scroll to position [2681, 0]
click at [465, 75] on span "Ambetter Health Solutions Silver Copay HSA 4000" at bounding box center [509, 61] width 166 height 27
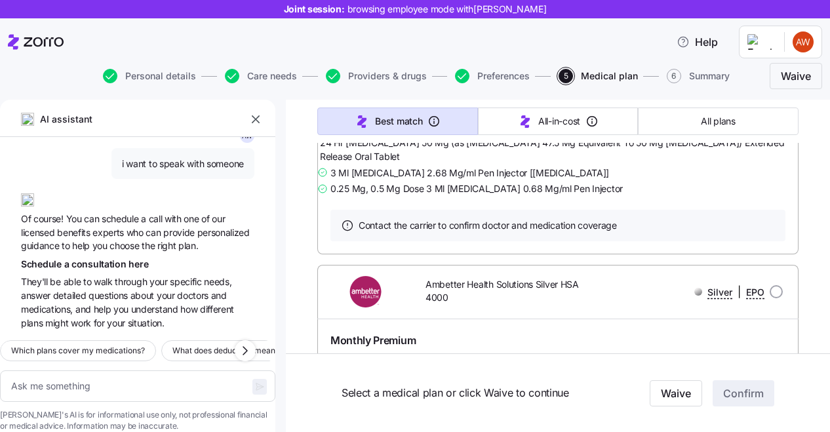
scroll to position [2934, 0]
click at [483, 50] on link "Print plan details" at bounding box center [500, 43] width 77 height 13
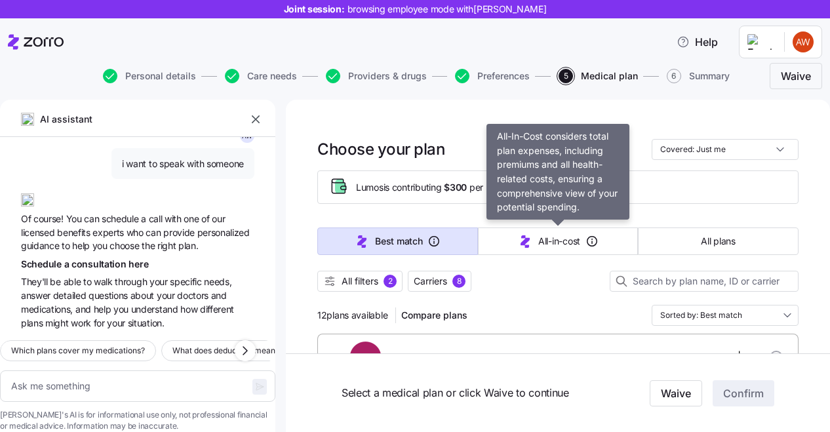
click at [551, 241] on span "All-in-cost" at bounding box center [559, 241] width 42 height 13
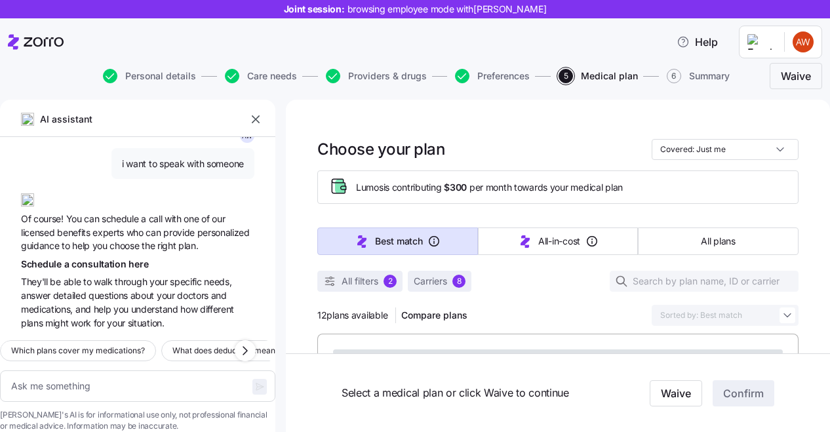
type textarea "x"
type input "Sorted by: All-in-cost"
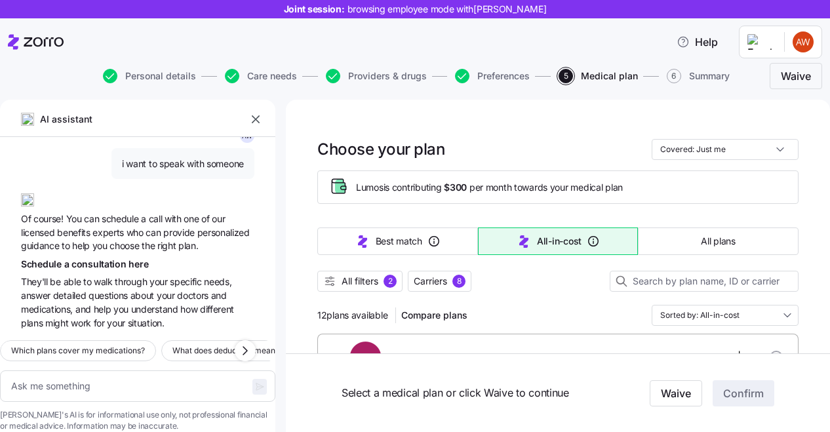
click at [705, 242] on span "All plans" at bounding box center [718, 241] width 34 height 13
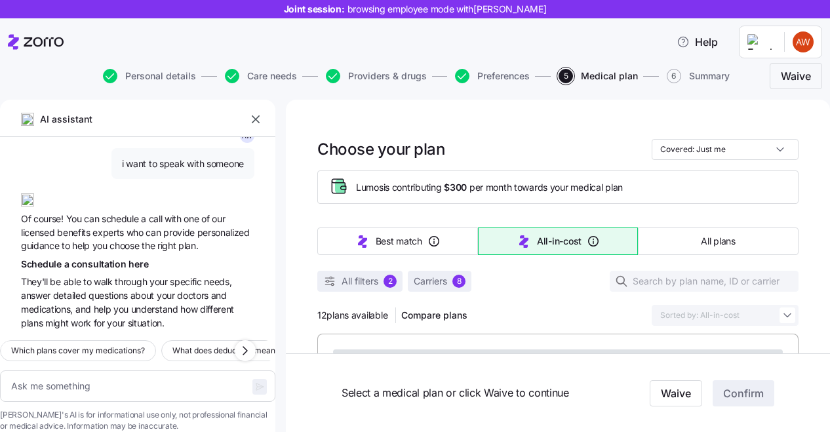
type textarea "x"
type input "Sorted by: Premium"
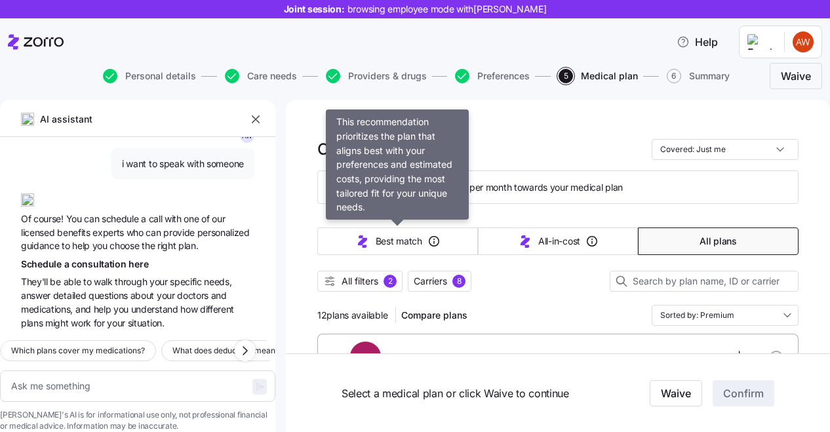
click at [441, 247] on button "Best match" at bounding box center [397, 242] width 161 height 28
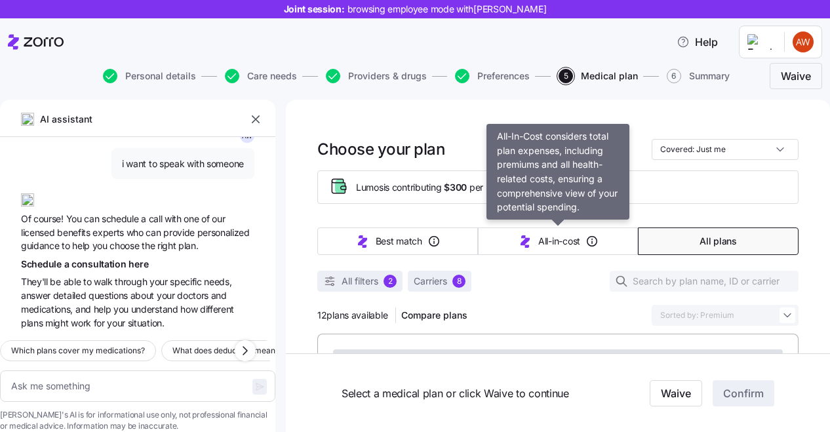
type textarea "x"
type input "Sorted by: Best match"
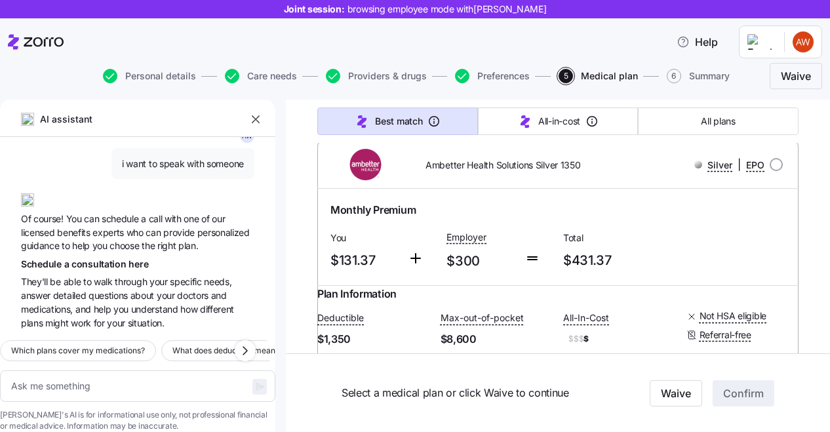
scroll to position [194, 0]
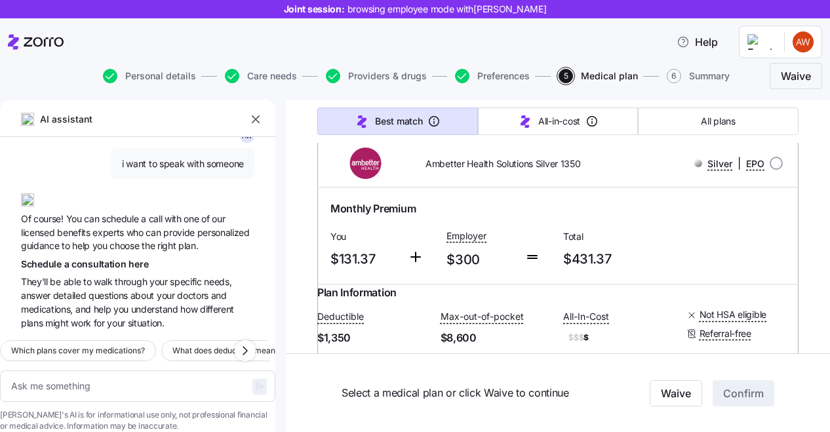
click at [772, 163] on input "radio" at bounding box center [776, 163] width 13 height 13
radio input "true"
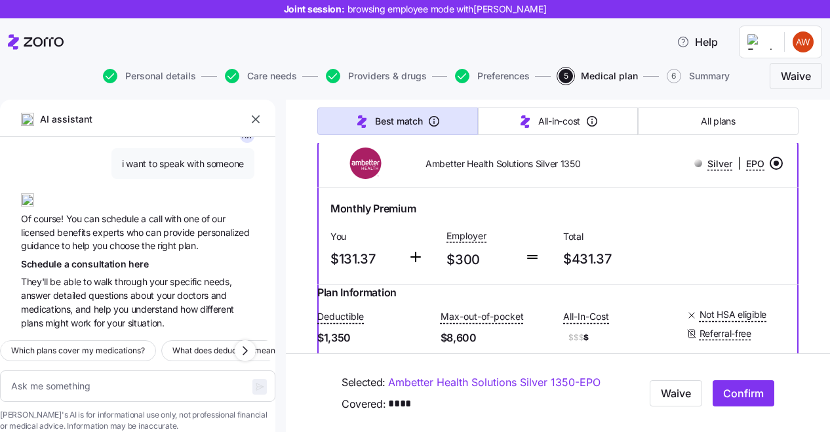
click at [732, 388] on span "Confirm" at bounding box center [743, 394] width 41 height 16
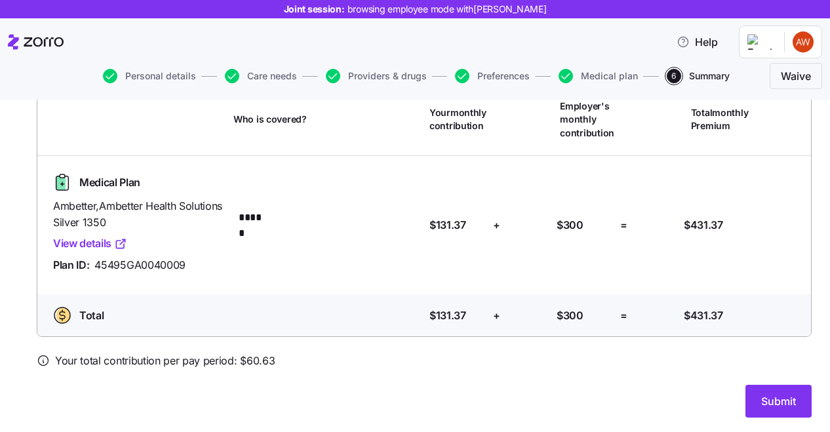
scroll to position [108, 0]
click at [272, 356] on div "Your total contribution per pay period: $ 60.63" at bounding box center [424, 361] width 775 height 16
drag, startPoint x: 272, startPoint y: 356, endPoint x: 237, endPoint y: 356, distance: 34.8
click at [237, 356] on div "Your total contribution per pay period: $ 60.63" at bounding box center [424, 361] width 775 height 16
drag, startPoint x: 713, startPoint y: 221, endPoint x: 661, endPoint y: 221, distance: 52.5
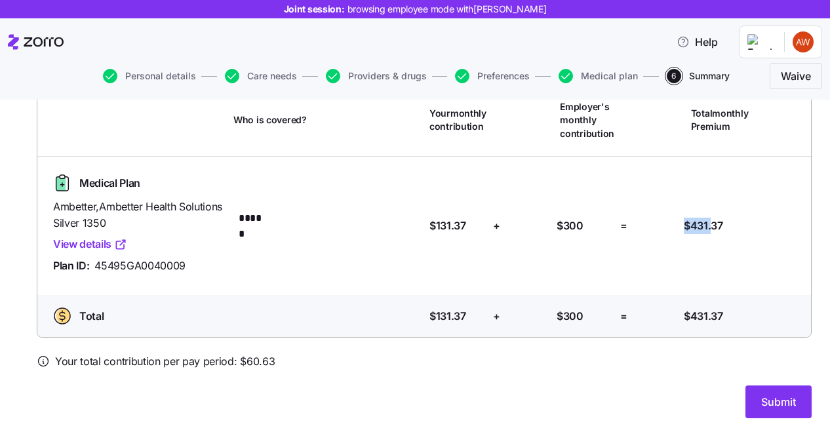
click at [661, 221] on div "Medical Plan Ambetter , Ambetter Health Solutions Silver 1350 View details Plan…" at bounding box center [424, 225] width 763 height 117
drag, startPoint x: 468, startPoint y: 222, endPoint x: 425, endPoint y: 222, distance: 43.3
click at [425, 222] on div "Your contribution: $131.37" at bounding box center [456, 225] width 64 height 27
drag, startPoint x: 271, startPoint y: 364, endPoint x: 238, endPoint y: 363, distance: 32.8
click at [238, 363] on span "Your total contribution per pay period: $ 60.63" at bounding box center [165, 361] width 220 height 16
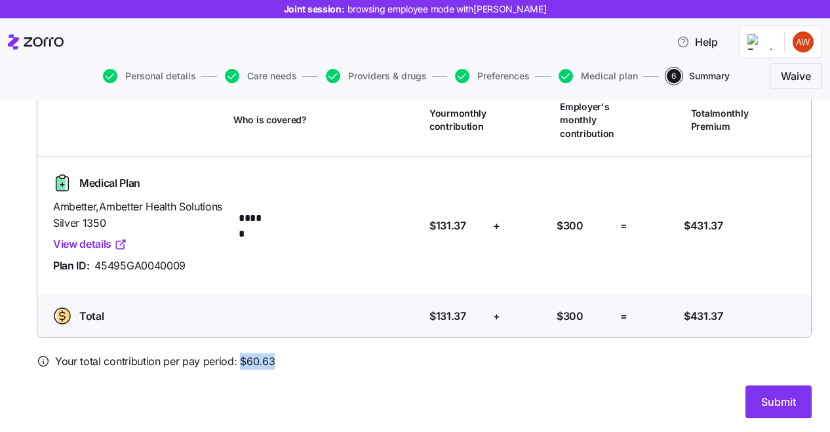
click at [267, 363] on span "Your total contribution per pay period: $ 60.63" at bounding box center [165, 361] width 220 height 16
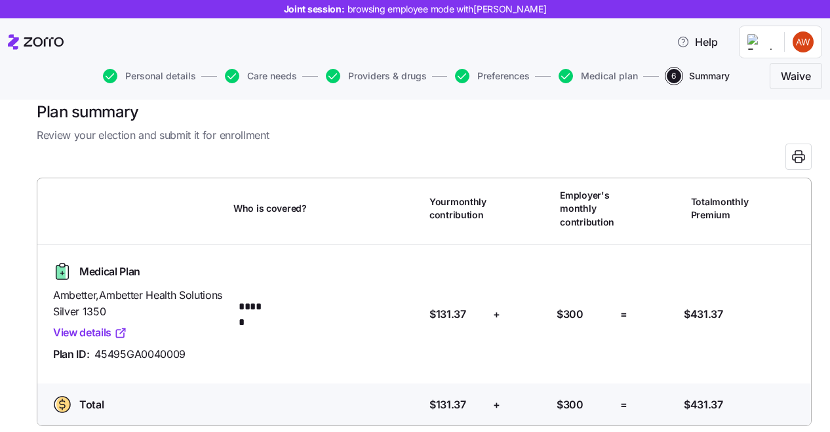
scroll to position [0, 0]
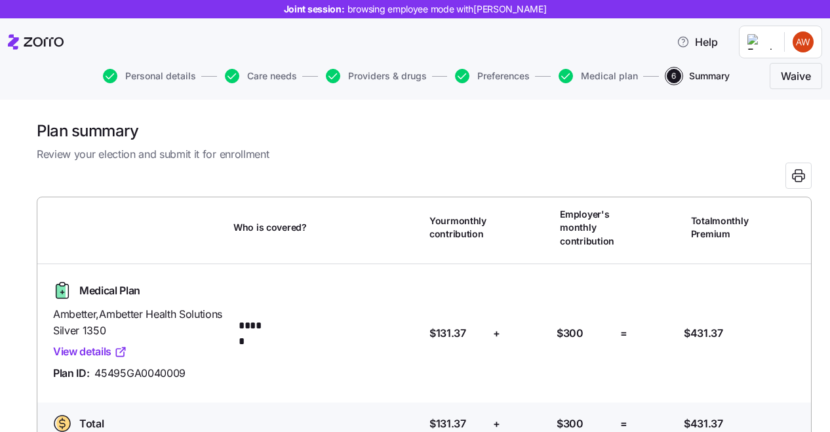
click at [601, 76] on span "Medical plan" at bounding box center [609, 75] width 57 height 9
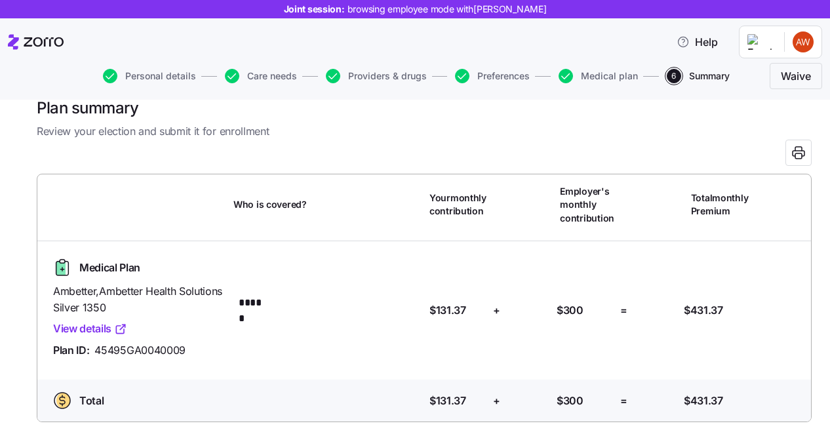
scroll to position [24, 0]
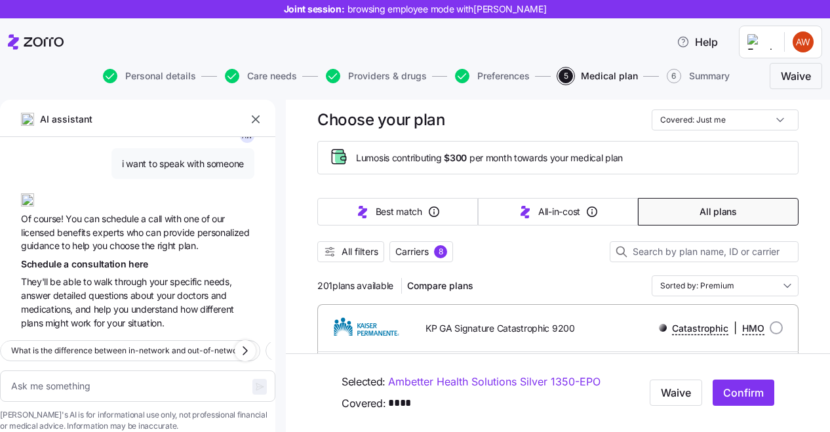
scroll to position [31, 0]
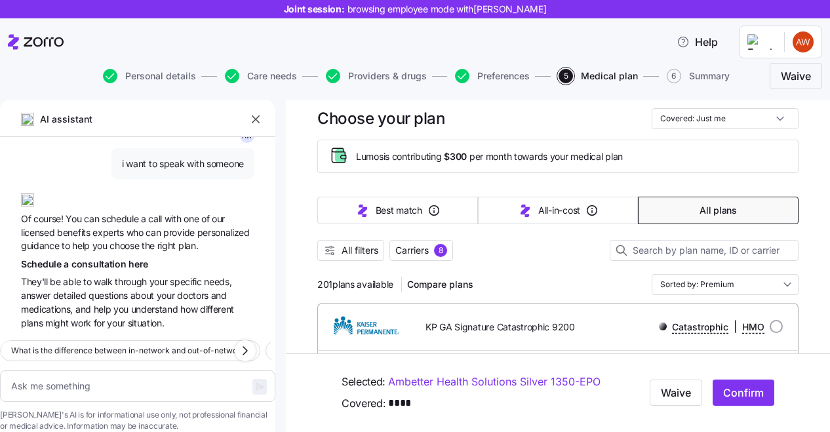
click at [677, 207] on button "All plans" at bounding box center [718, 211] width 161 height 28
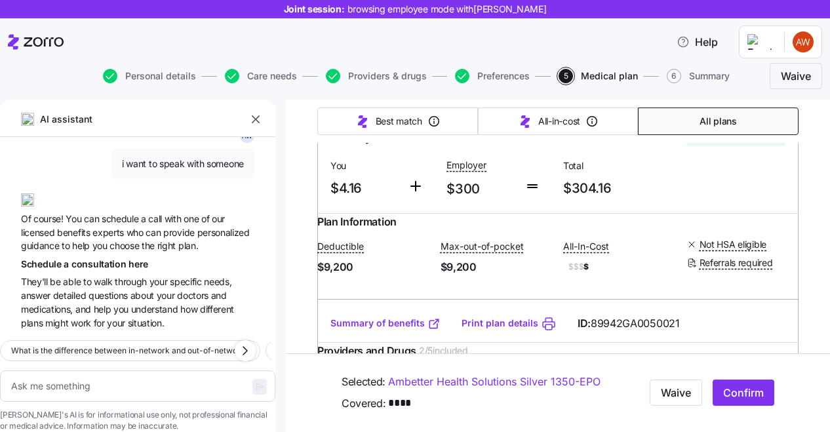
scroll to position [0, 0]
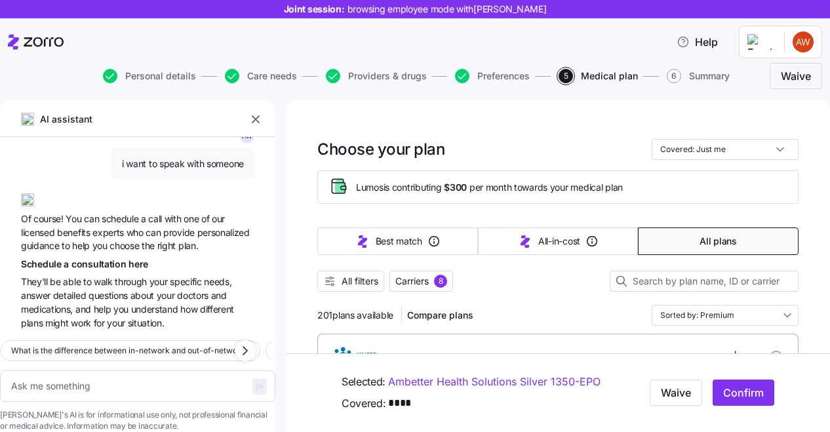
click at [443, 277] on div "8" at bounding box center [440, 281] width 13 height 13
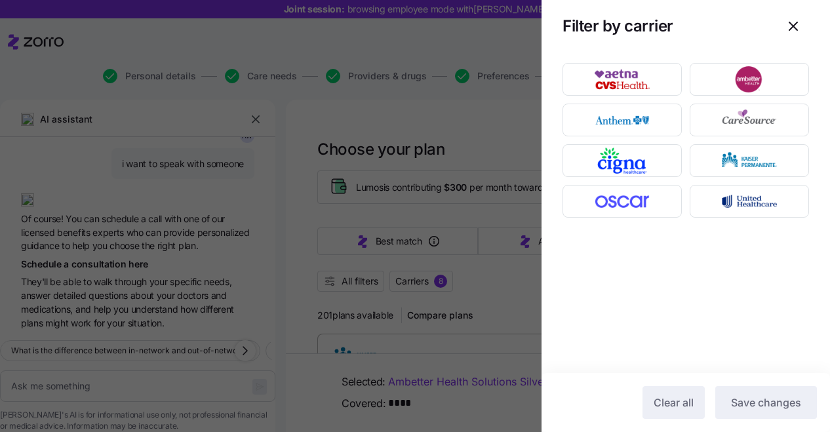
click at [355, 285] on div at bounding box center [415, 216] width 830 height 432
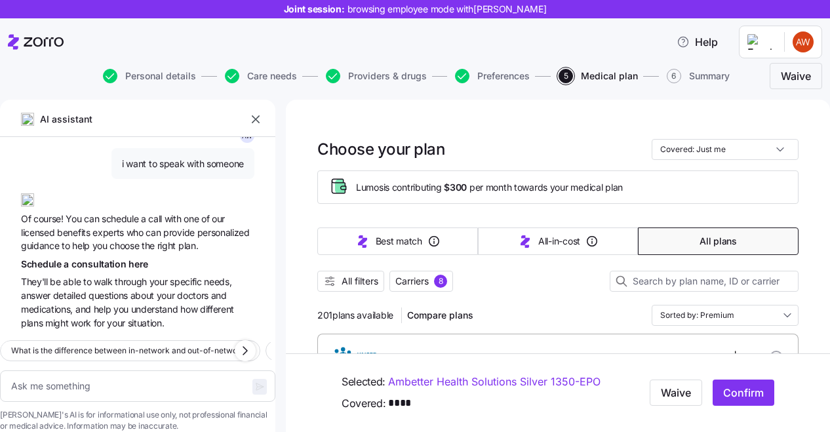
click at [355, 282] on span "All filters" at bounding box center [360, 281] width 37 height 13
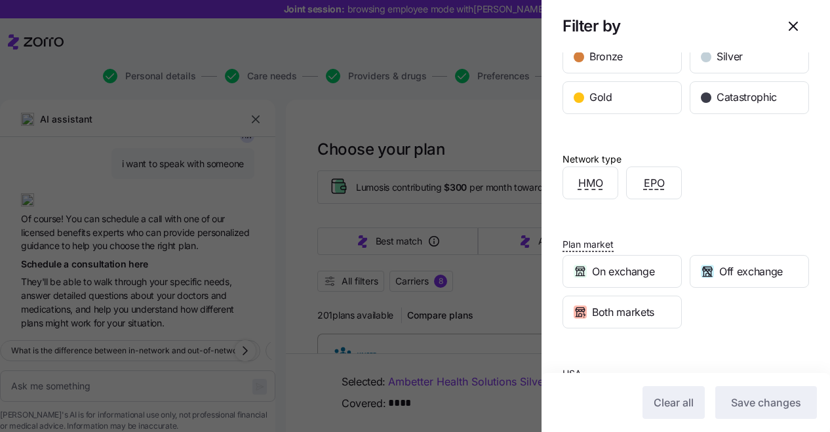
scroll to position [281, 0]
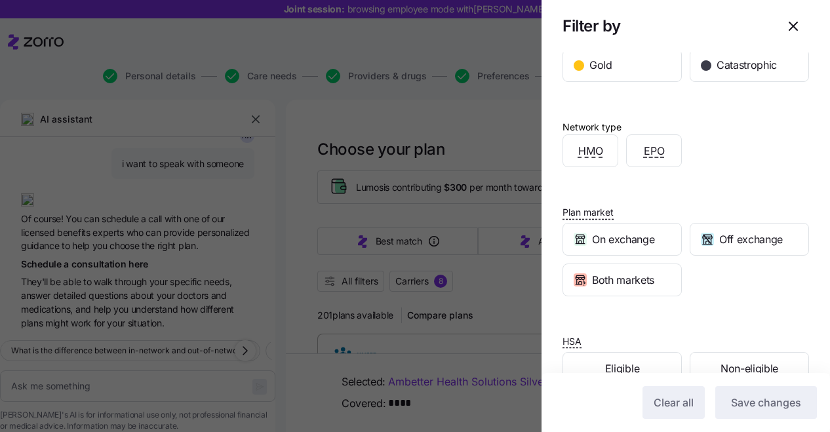
click at [721, 244] on span "Off exchange" at bounding box center [751, 239] width 64 height 16
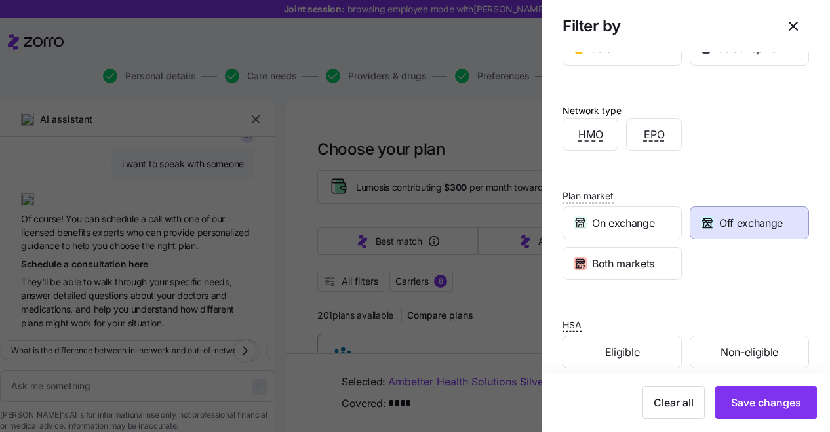
scroll to position [314, 0]
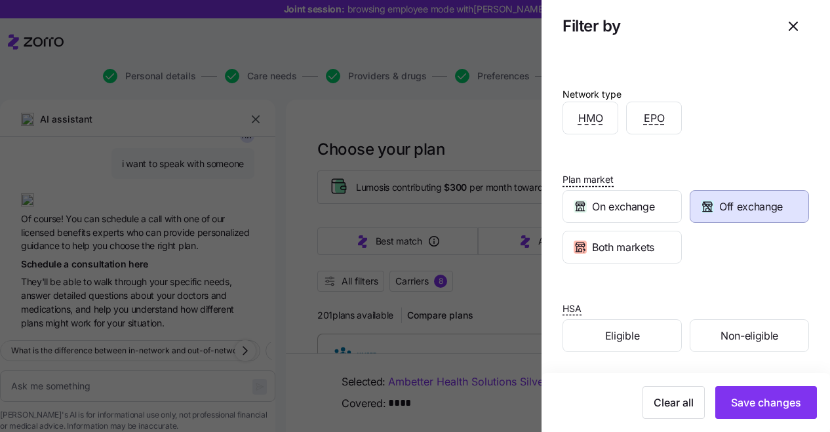
click at [749, 397] on span "Save changes" at bounding box center [766, 403] width 70 height 16
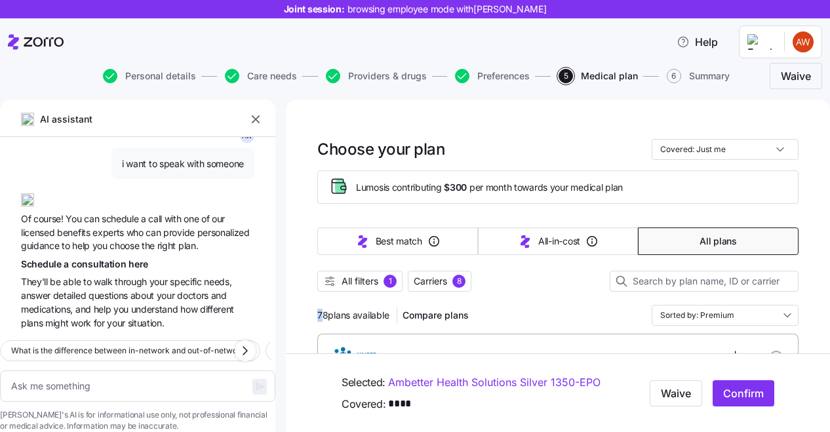
drag, startPoint x: 325, startPoint y: 316, endPoint x: 309, endPoint y: 316, distance: 15.1
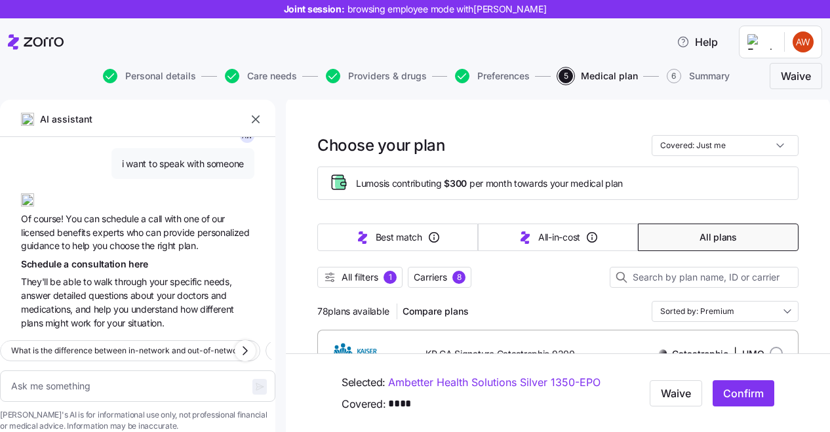
click at [353, 285] on button "All filters 1" at bounding box center [359, 277] width 85 height 21
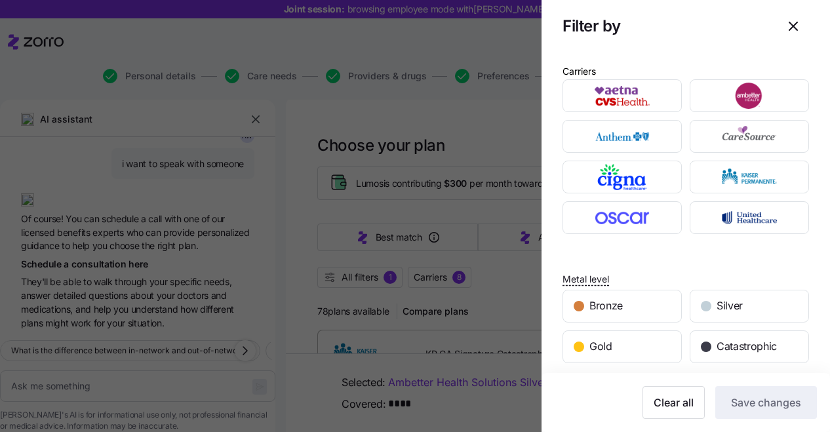
click at [625, 351] on div "Gold" at bounding box center [622, 346] width 118 height 31
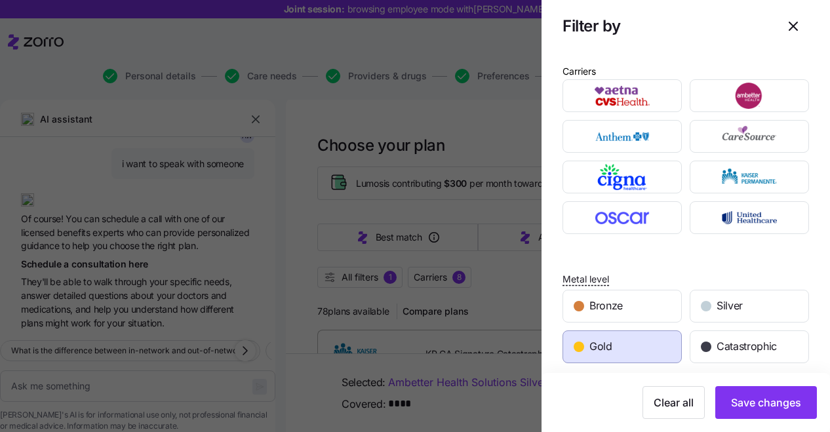
click at [749, 394] on button "Save changes" at bounding box center [766, 402] width 102 height 33
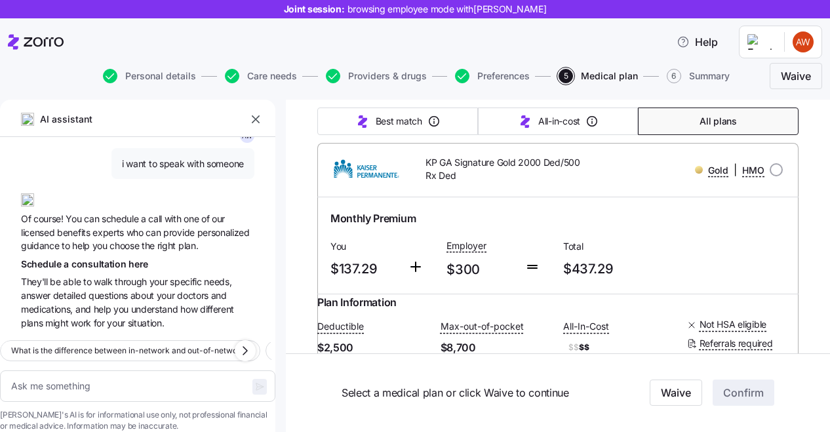
scroll to position [190, 0]
drag, startPoint x: 632, startPoint y: 268, endPoint x: 562, endPoint y: 266, distance: 70.2
click at [562, 266] on div "Total $437.29" at bounding box center [616, 260] width 117 height 54
click at [691, 266] on div "Monthly Premium You $137.29 Employer $300 Total $437.29" at bounding box center [558, 246] width 466 height 81
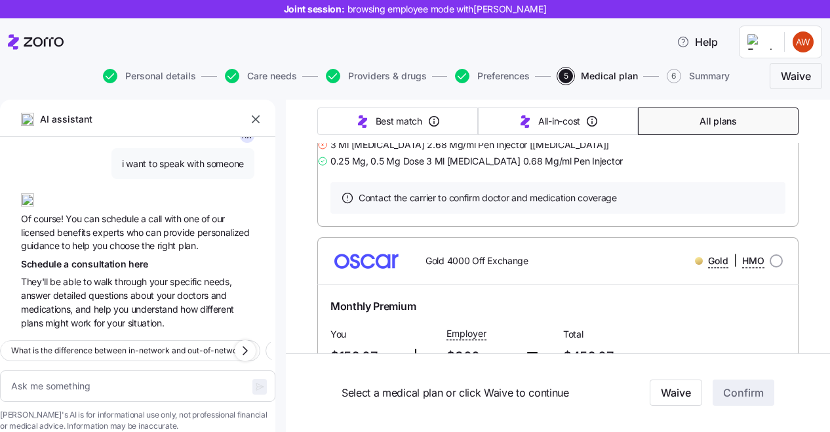
scroll to position [0, 0]
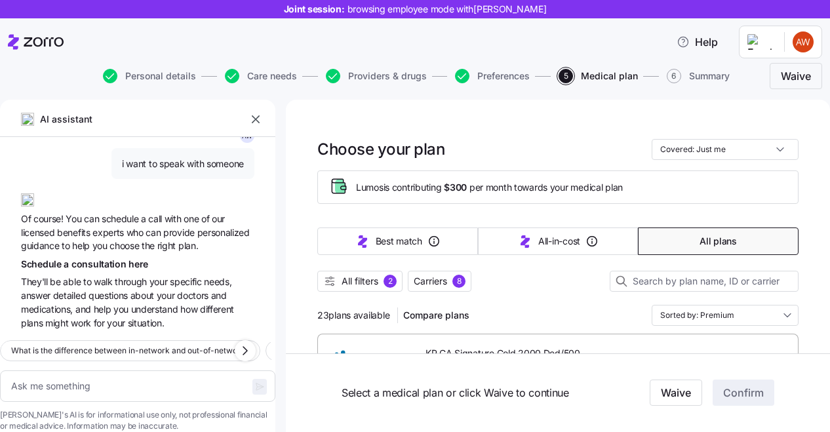
click at [359, 283] on span "All filters" at bounding box center [360, 281] width 37 height 13
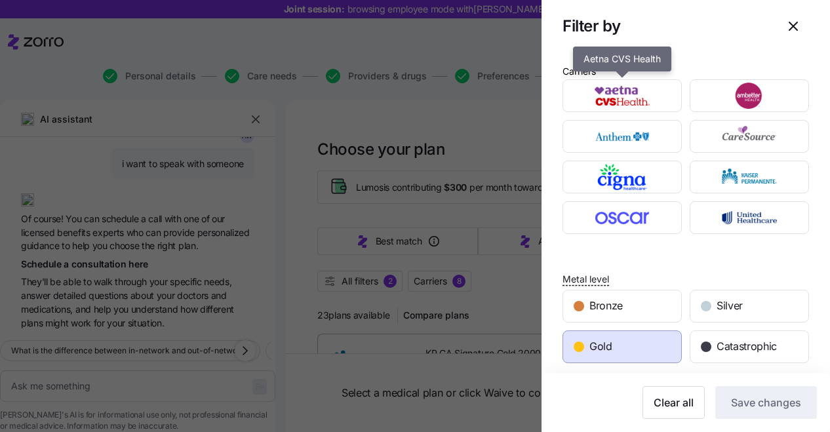
click at [629, 96] on img "button" at bounding box center [622, 96] width 96 height 26
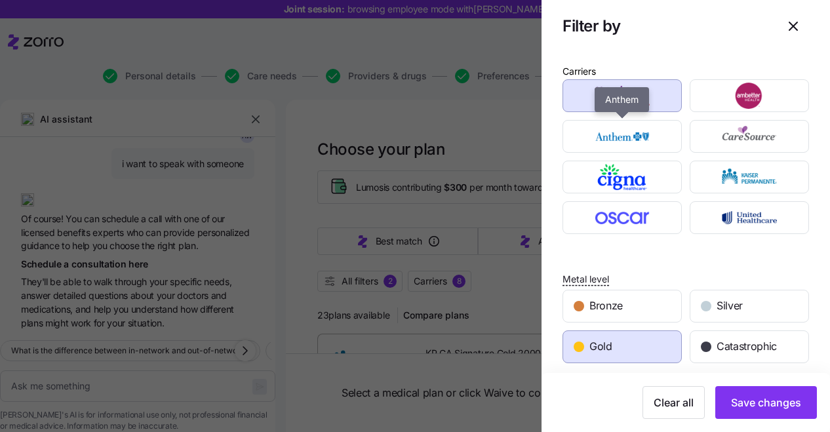
click at [628, 134] on img "button" at bounding box center [622, 136] width 96 height 26
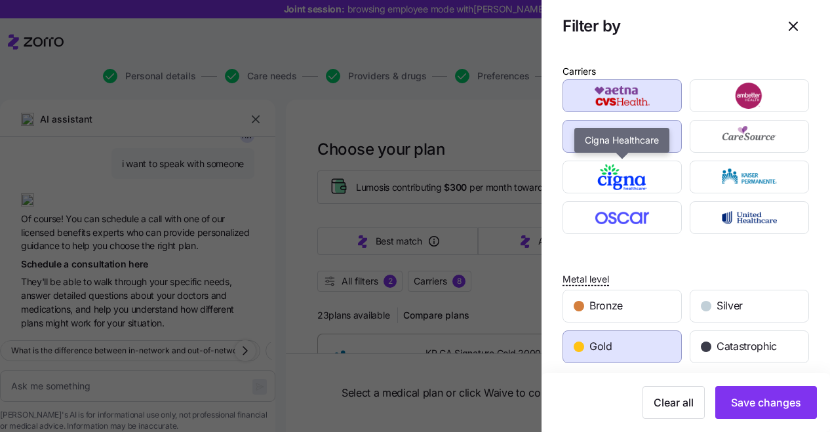
click at [627, 174] on img "button" at bounding box center [622, 177] width 96 height 26
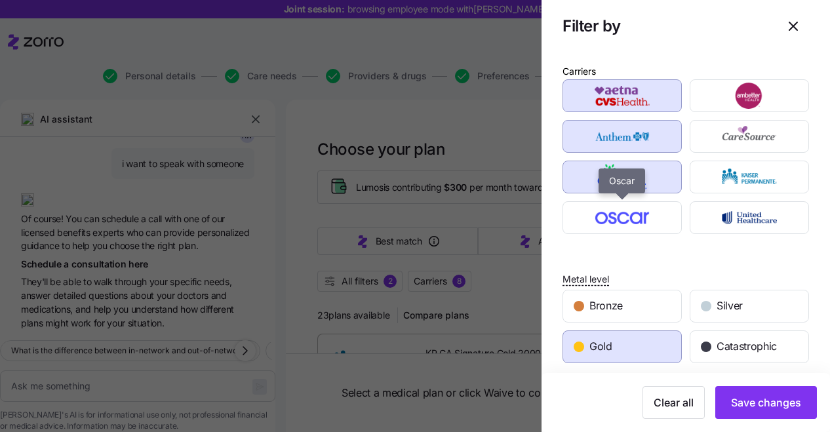
click at [632, 212] on img "button" at bounding box center [622, 218] width 96 height 26
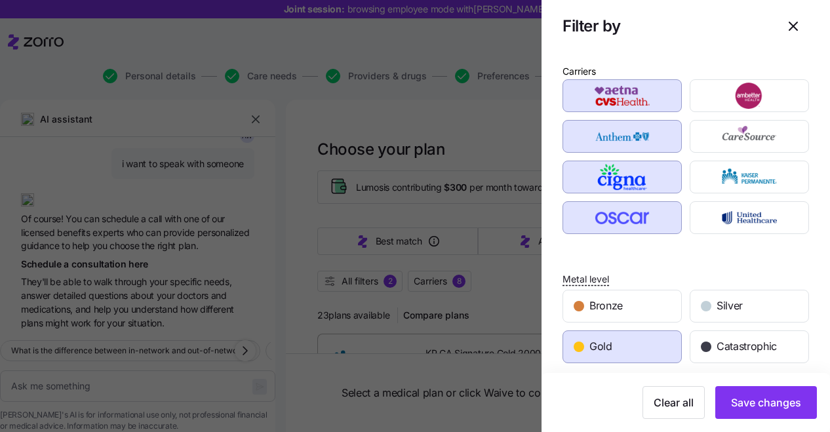
scroll to position [9, 0]
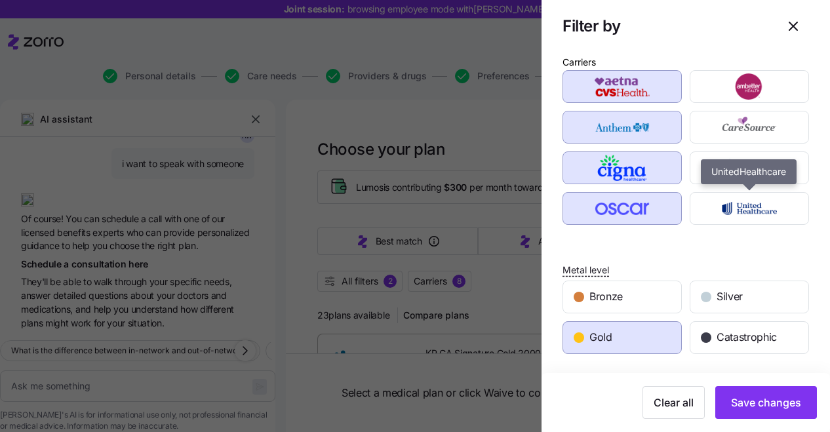
click at [756, 199] on img "button" at bounding box center [750, 208] width 96 height 26
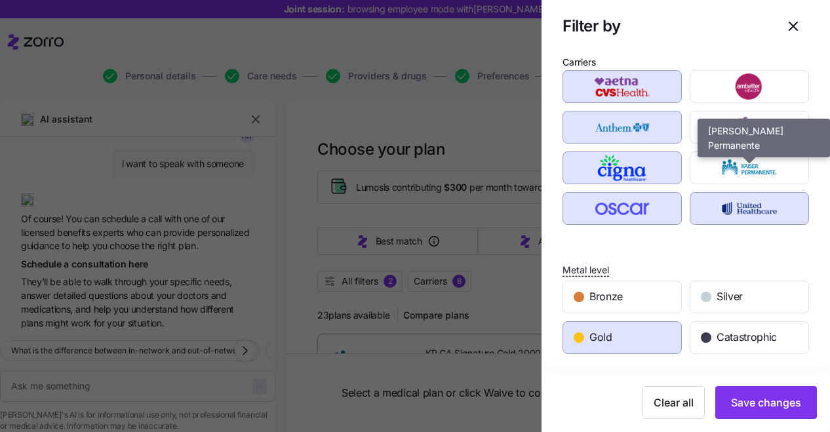
click at [751, 167] on img "button" at bounding box center [750, 168] width 96 height 26
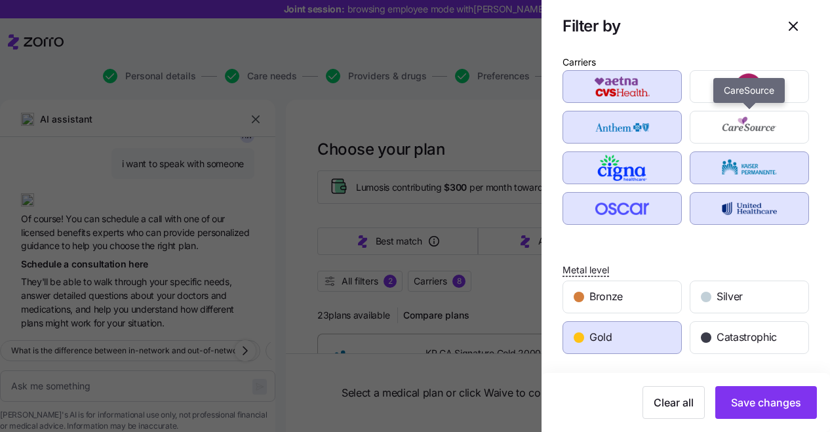
click at [738, 131] on img "button" at bounding box center [750, 127] width 96 height 26
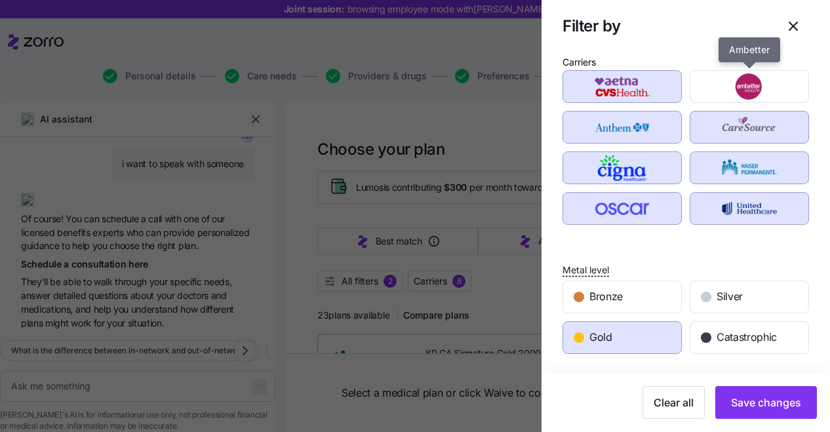
click at [735, 90] on img "button" at bounding box center [750, 86] width 96 height 26
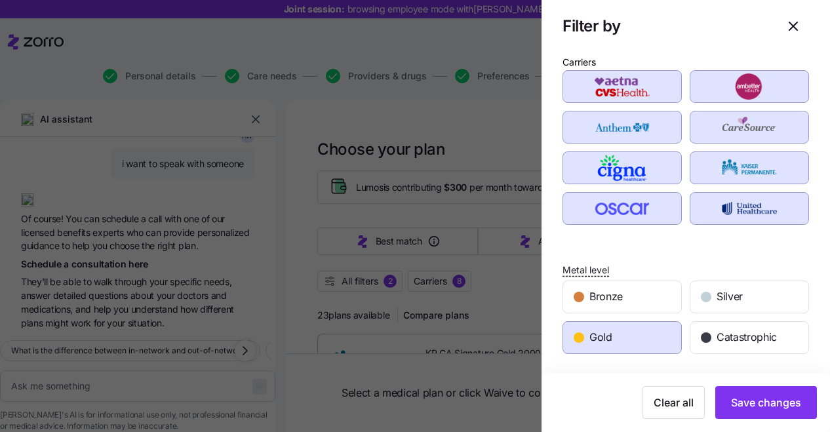
click at [781, 402] on span "Save changes" at bounding box center [766, 403] width 70 height 16
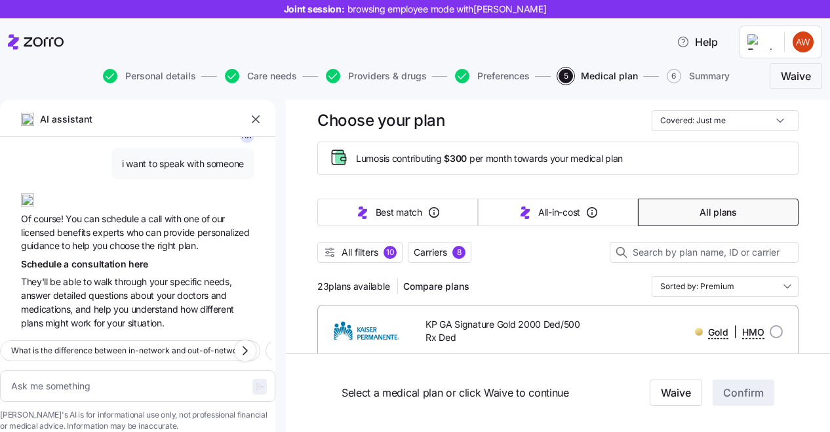
scroll to position [28, 0]
click at [686, 288] on input "Sorted by: Premium" at bounding box center [725, 287] width 147 height 21
click at [578, 283] on div "23 plans available Compare plans Sorted by: Premium" at bounding box center [557, 287] width 481 height 21
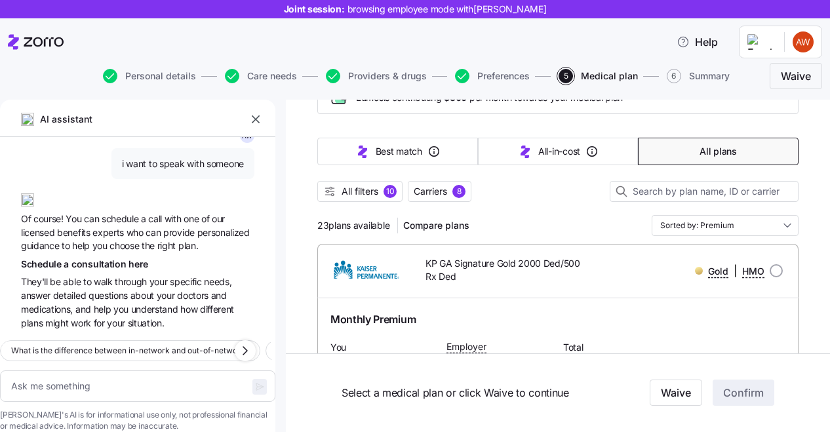
scroll to position [0, 0]
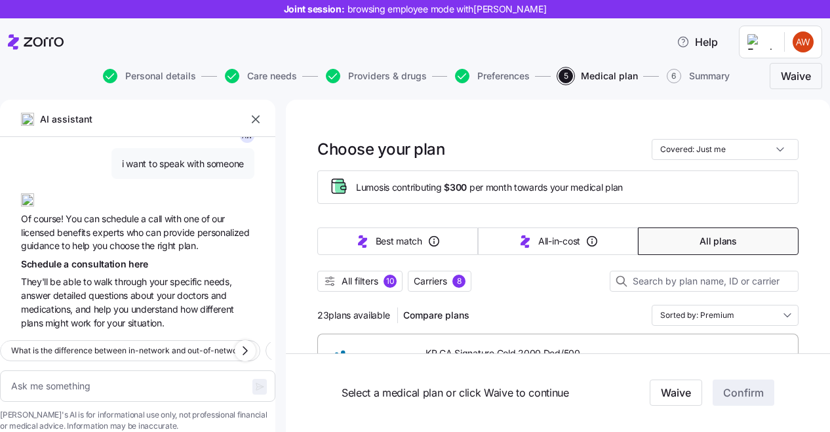
click at [378, 283] on span "All filters" at bounding box center [360, 281] width 37 height 13
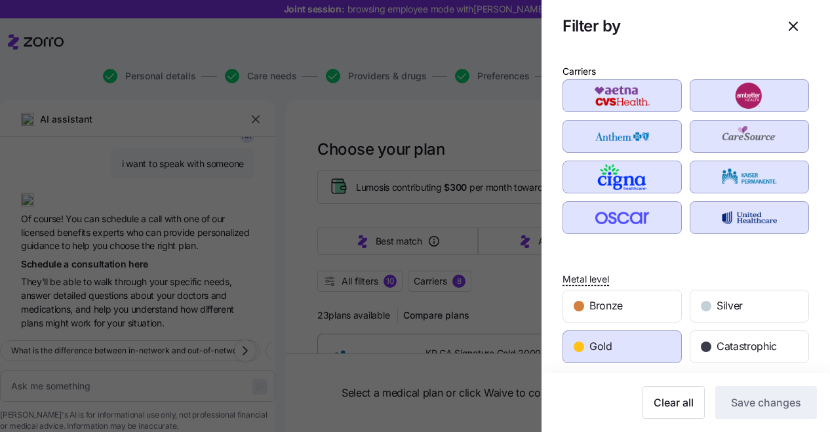
click at [608, 303] on span "Bronze" at bounding box center [605, 306] width 33 height 16
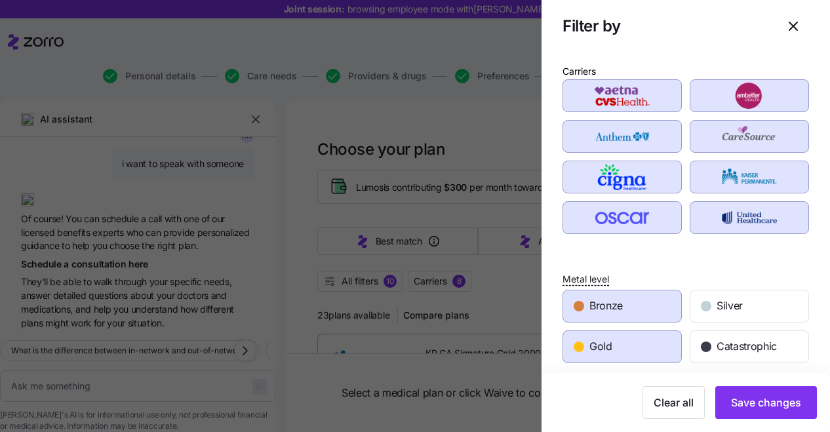
scroll to position [1, 0]
click at [606, 345] on span "Gold" at bounding box center [600, 346] width 23 height 16
click at [612, 310] on span "Bronze" at bounding box center [605, 305] width 33 height 16
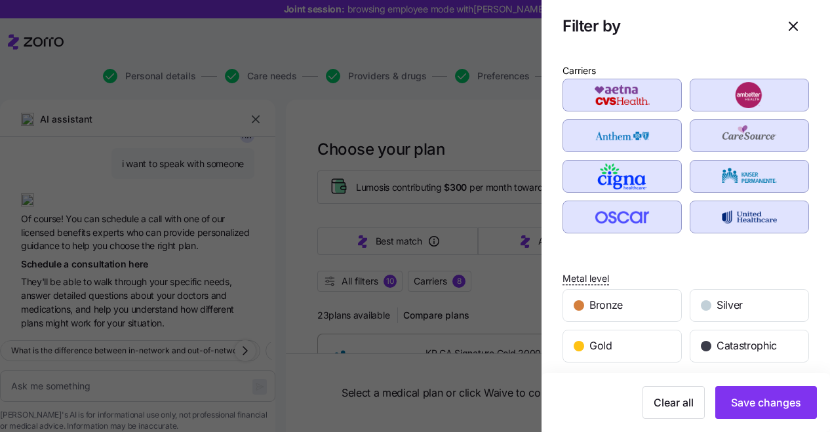
click at [740, 311] on span "Silver" at bounding box center [730, 305] width 26 height 16
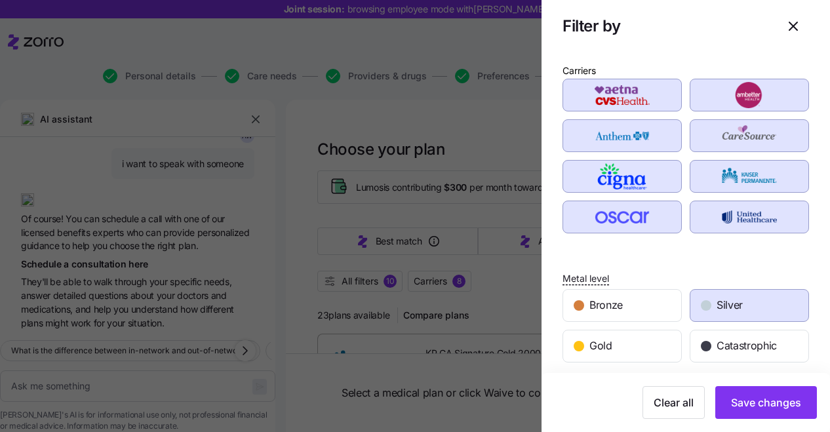
click at [759, 404] on span "Save changes" at bounding box center [766, 403] width 70 height 16
type textarea "x"
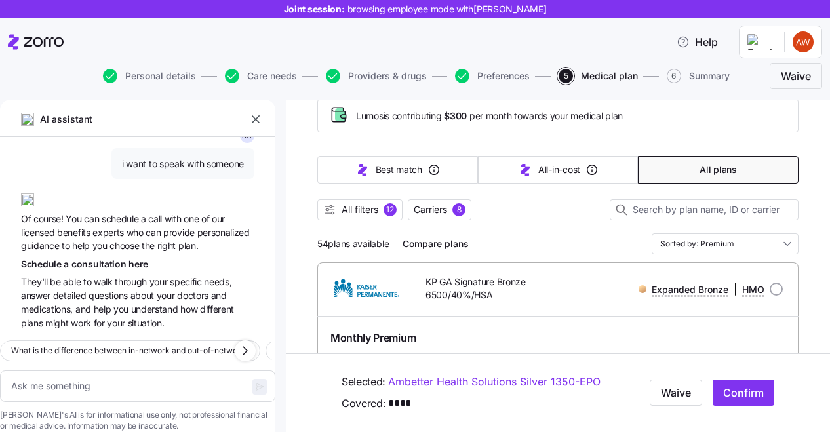
scroll to position [75, 0]
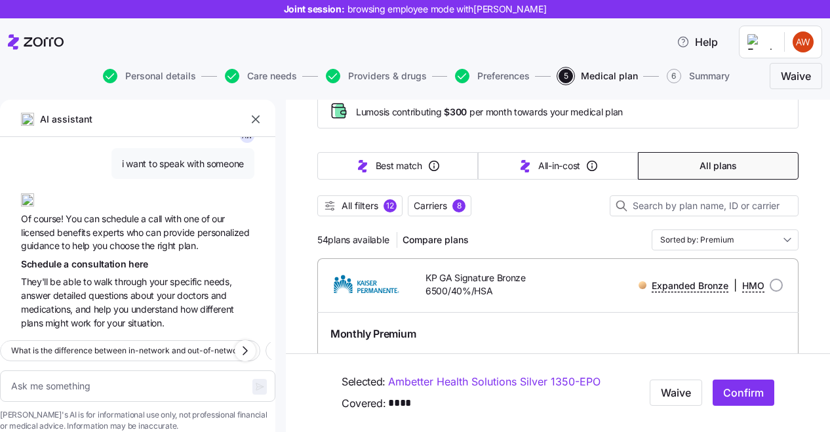
click at [94, 38] on div "Help" at bounding box center [415, 42] width 814 height 37
